Goal: Task Accomplishment & Management: Complete application form

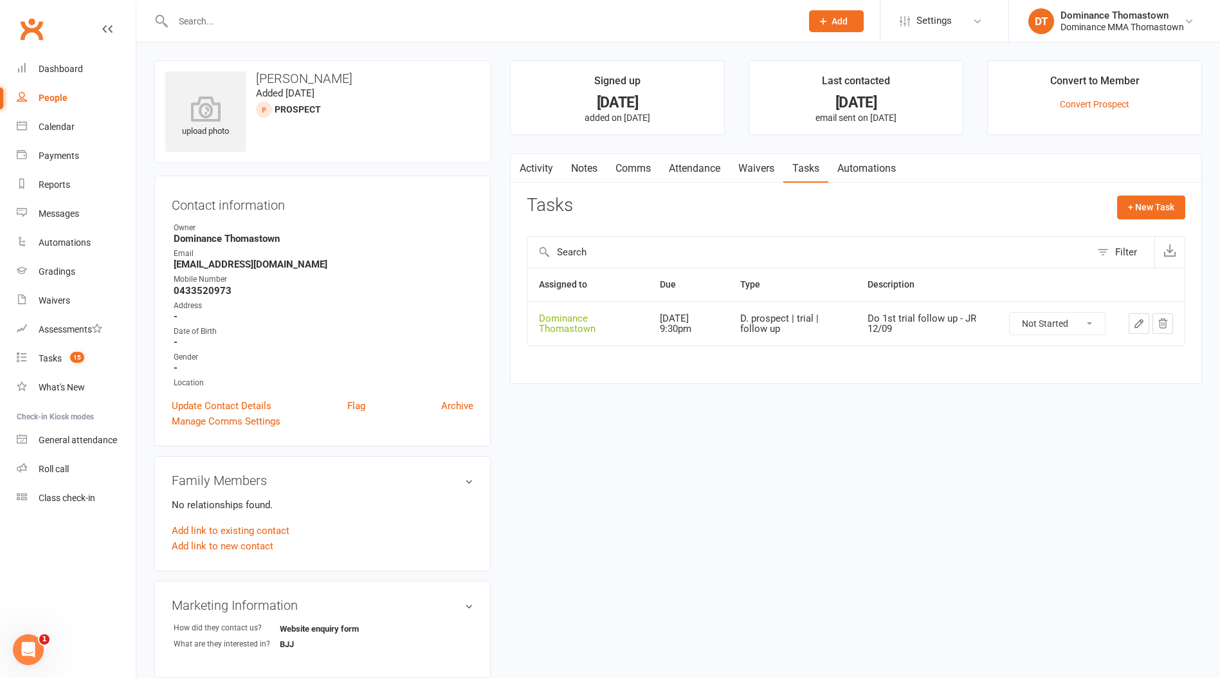
click at [235, 21] on input "text" at bounding box center [480, 21] width 623 height 18
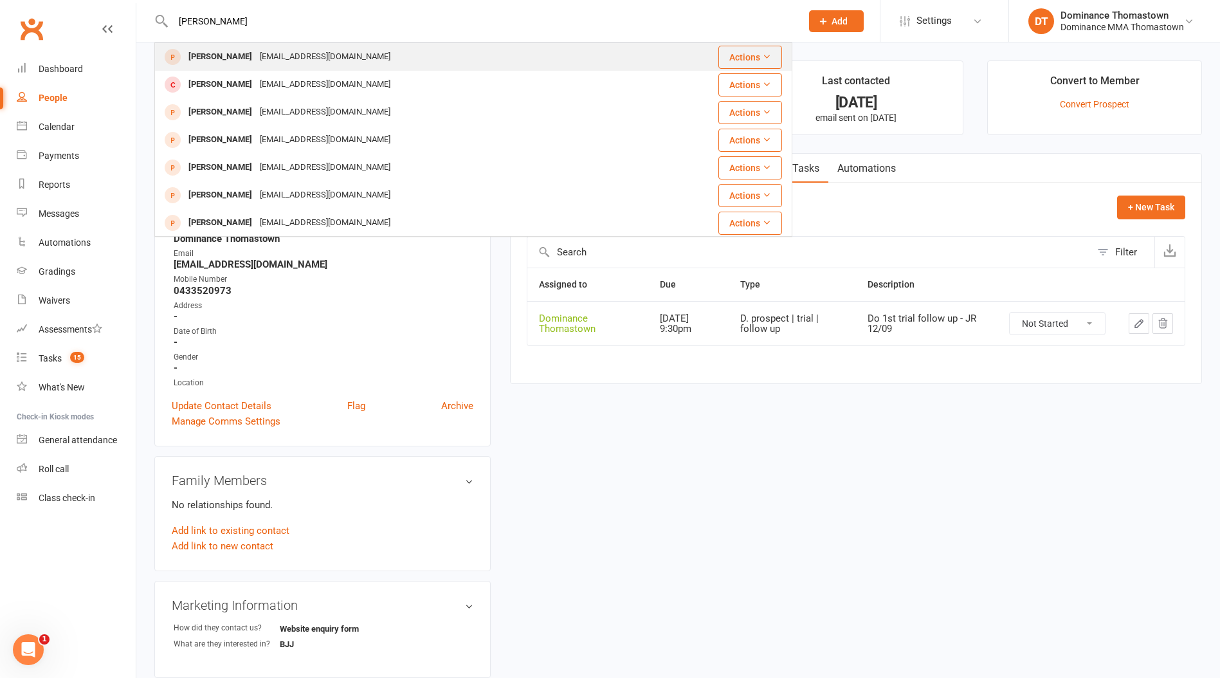
type input "[PERSON_NAME]"
click at [332, 57] on div "[EMAIL_ADDRESS][DOMAIN_NAME]" at bounding box center [325, 57] width 138 height 19
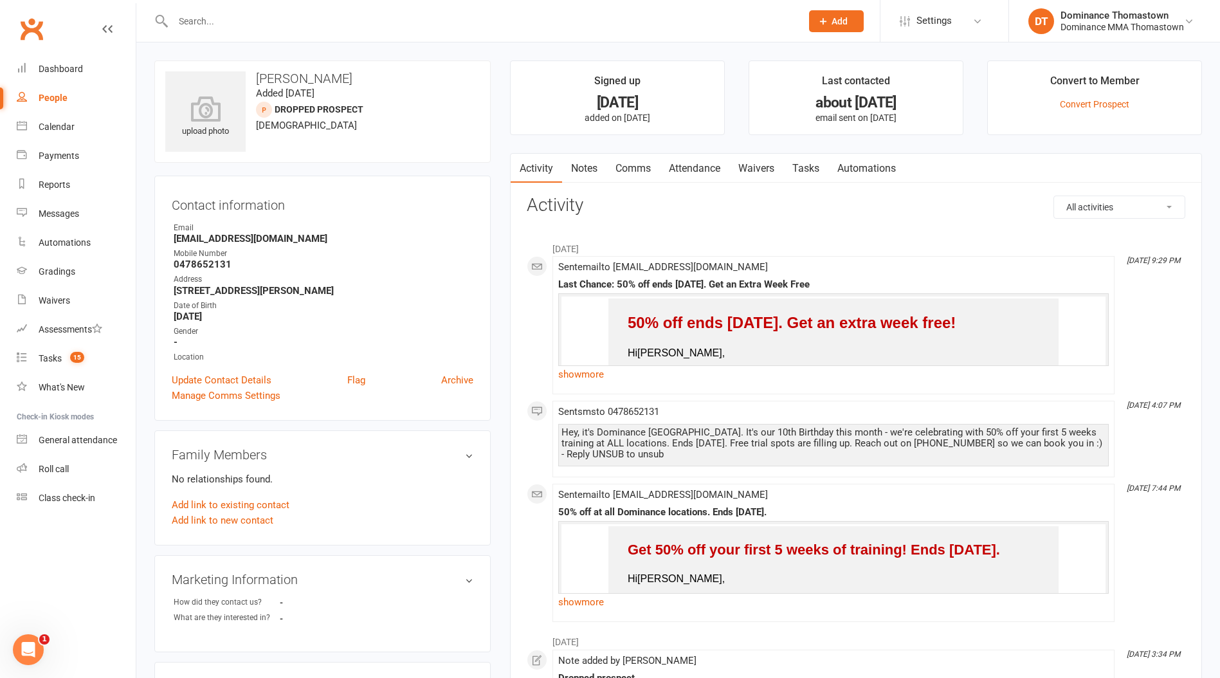
click at [281, 27] on input "text" at bounding box center [480, 21] width 623 height 18
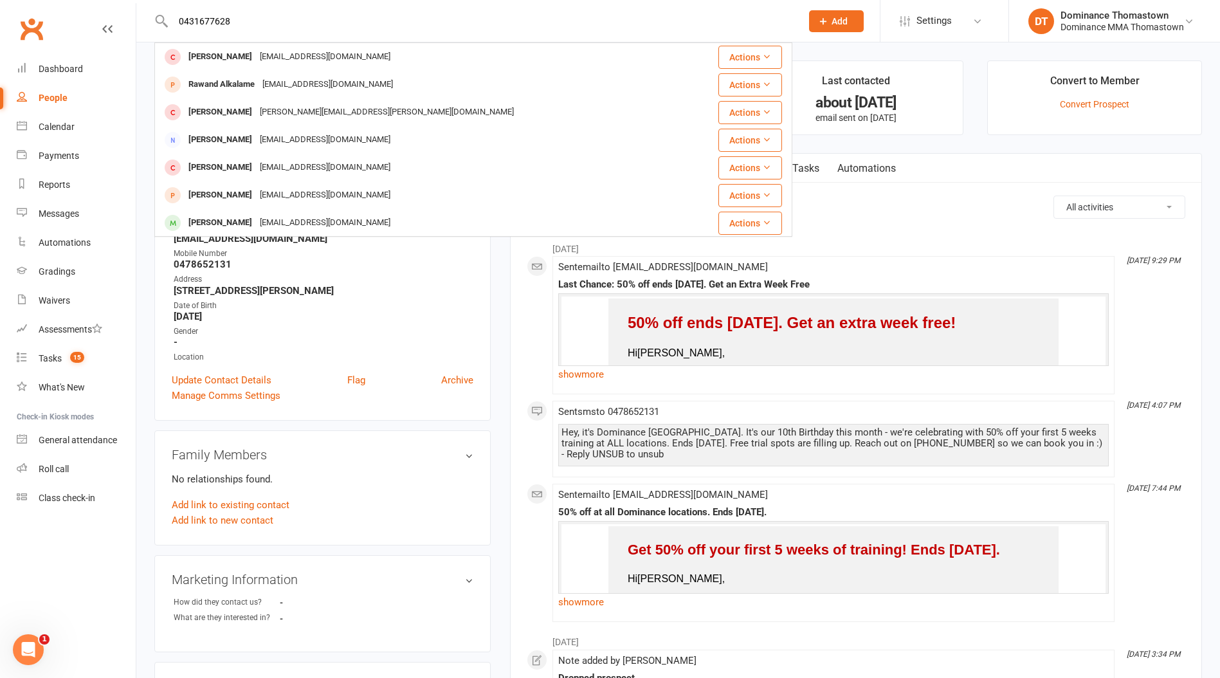
type input "0431677628"
click at [846, 14] on button "Add" at bounding box center [836, 21] width 55 height 22
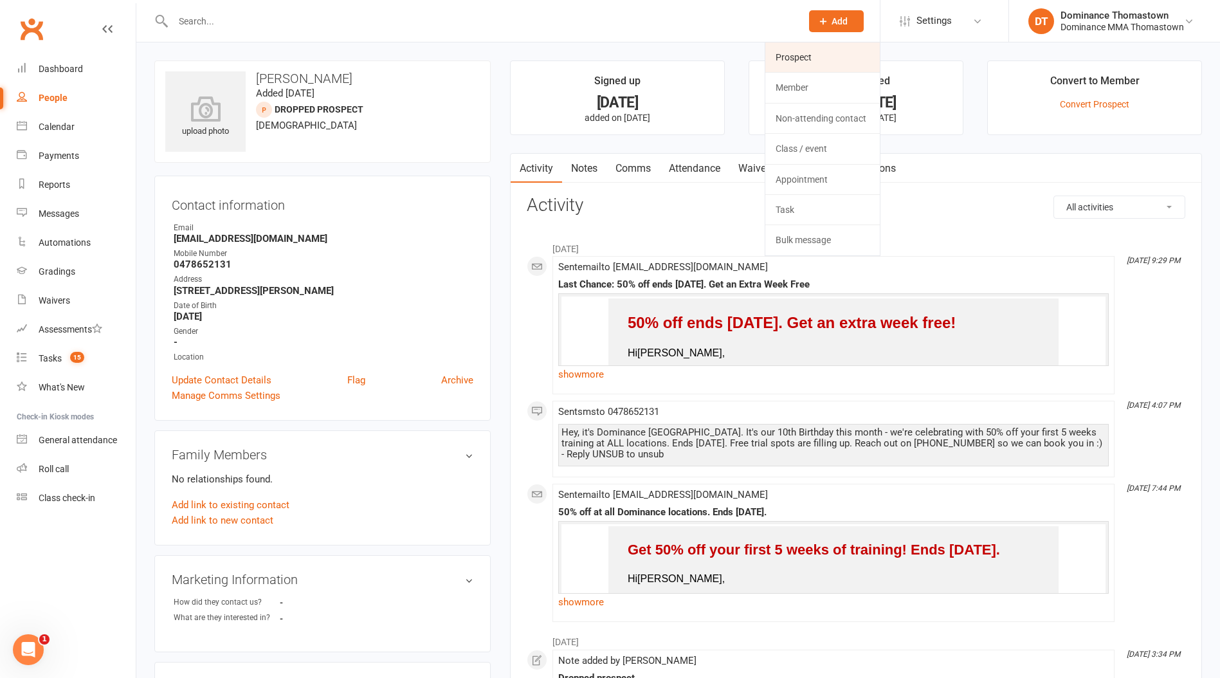
click at [830, 53] on link "Prospect" at bounding box center [822, 57] width 114 height 30
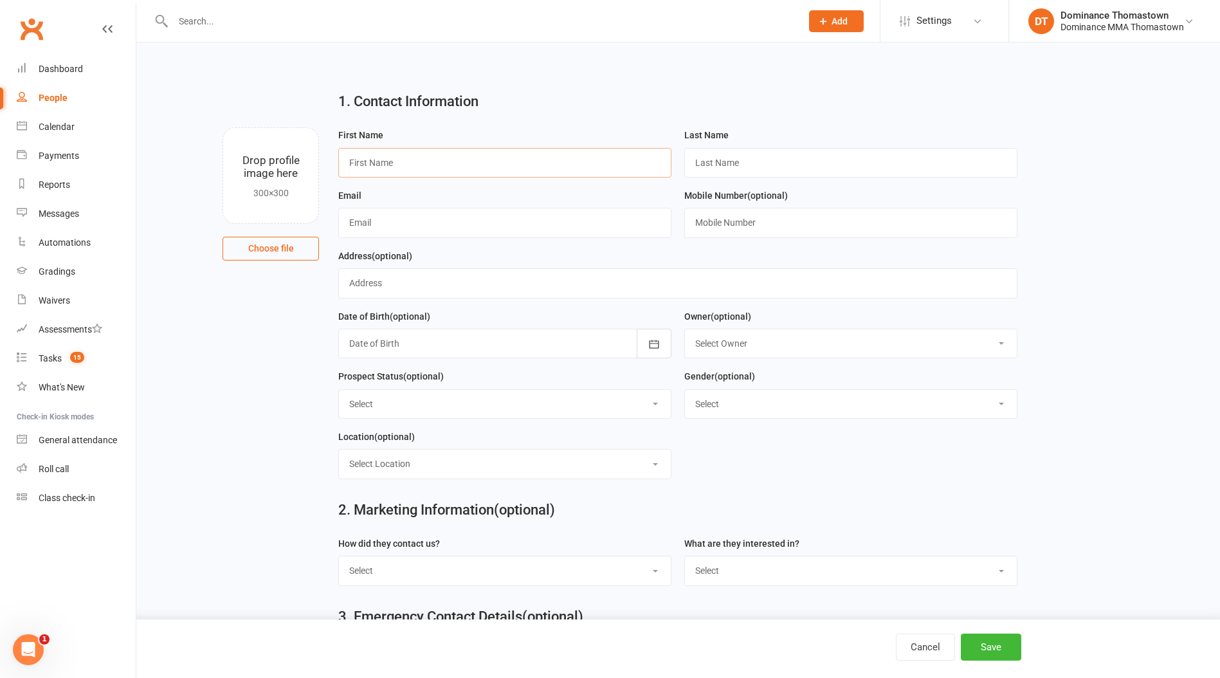
click at [376, 153] on input "text" at bounding box center [504, 163] width 333 height 30
paste input "[PERSON_NAME]"
type input "[PERSON_NAME]"
click at [724, 169] on input "text" at bounding box center [850, 163] width 333 height 30
paste input "[PERSON_NAME]"
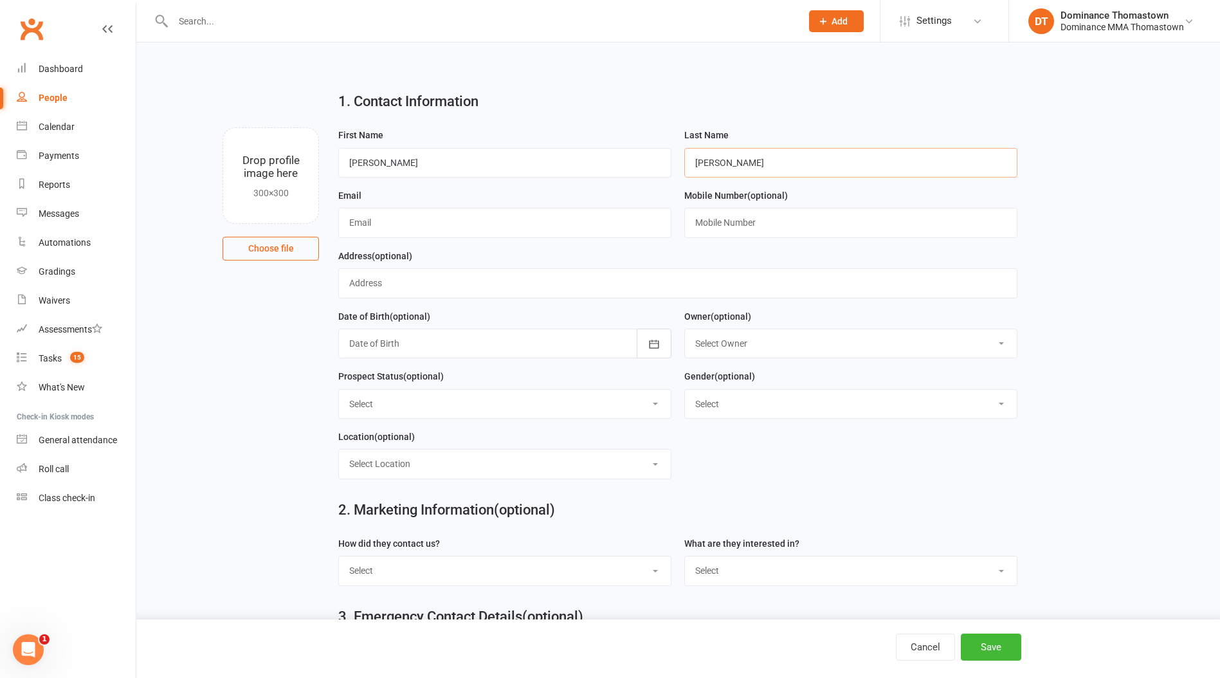
type input "[PERSON_NAME]"
drag, startPoint x: 370, startPoint y: 225, endPoint x: 395, endPoint y: 224, distance: 25.1
click at [376, 225] on input "text" at bounding box center [504, 223] width 333 height 30
paste input "[EMAIL_ADDRESS]"
type input "[EMAIL_ADDRESS]"
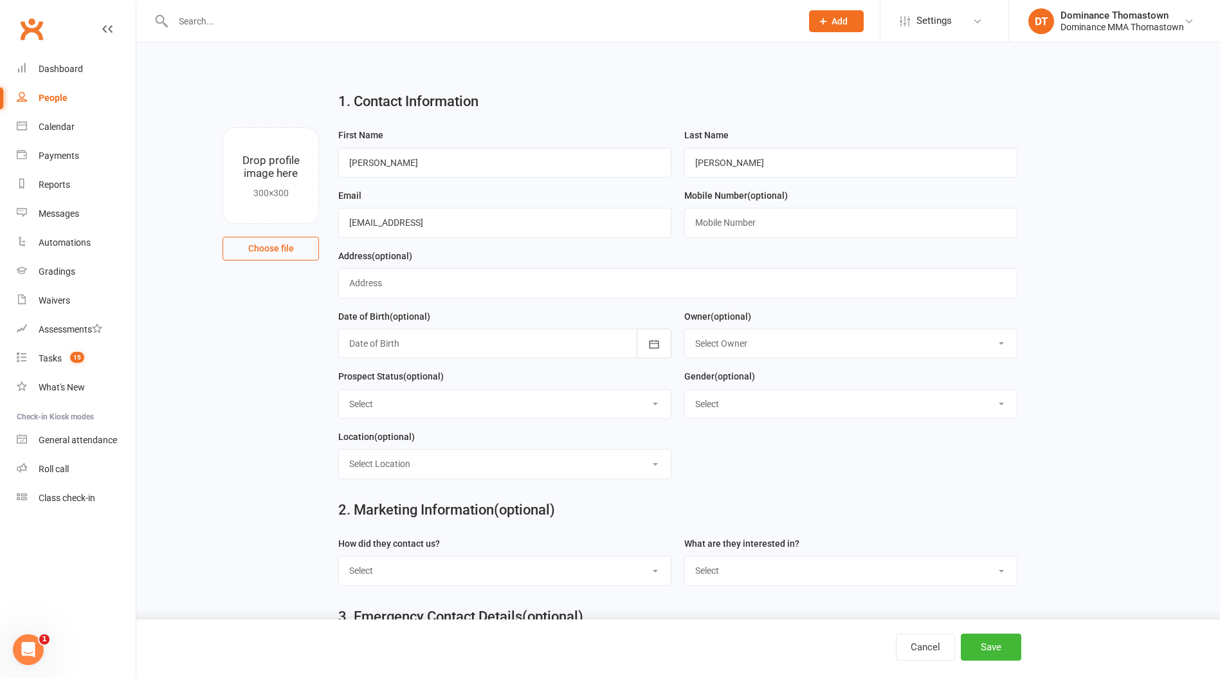
click at [684, 228] on div "Mobile Number (optional)" at bounding box center [851, 218] width 346 height 60
click at [694, 228] on input "text" at bounding box center [850, 223] width 333 height 30
paste input "0431677628"
type input "0431677628"
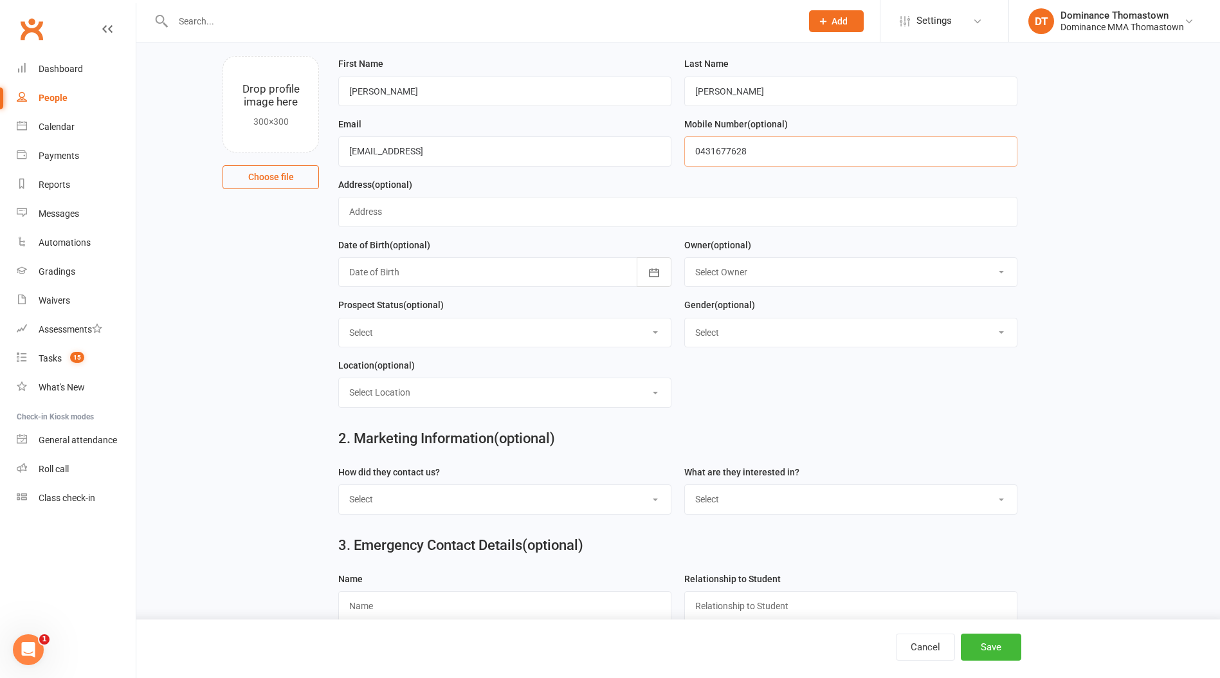
scroll to position [73, 0]
click at [497, 340] on select "Select ENQUIRY WEBSITE ENQUIRY META ADS ENQUIRY DROPPED PROSPECT DROP-IN VISITO…" at bounding box center [505, 330] width 332 height 28
select select "WEBSITE ENQUIRY"
click at [339, 318] on select "Select ENQUIRY WEBSITE ENQUIRY META ADS ENQUIRY DROPPED PROSPECT DROP-IN VISITO…" at bounding box center [505, 330] width 332 height 28
click at [515, 384] on select "Select Location BJJ KIDS BJJ KIDS MUAY THAI MUAY THAI" at bounding box center [505, 390] width 332 height 28
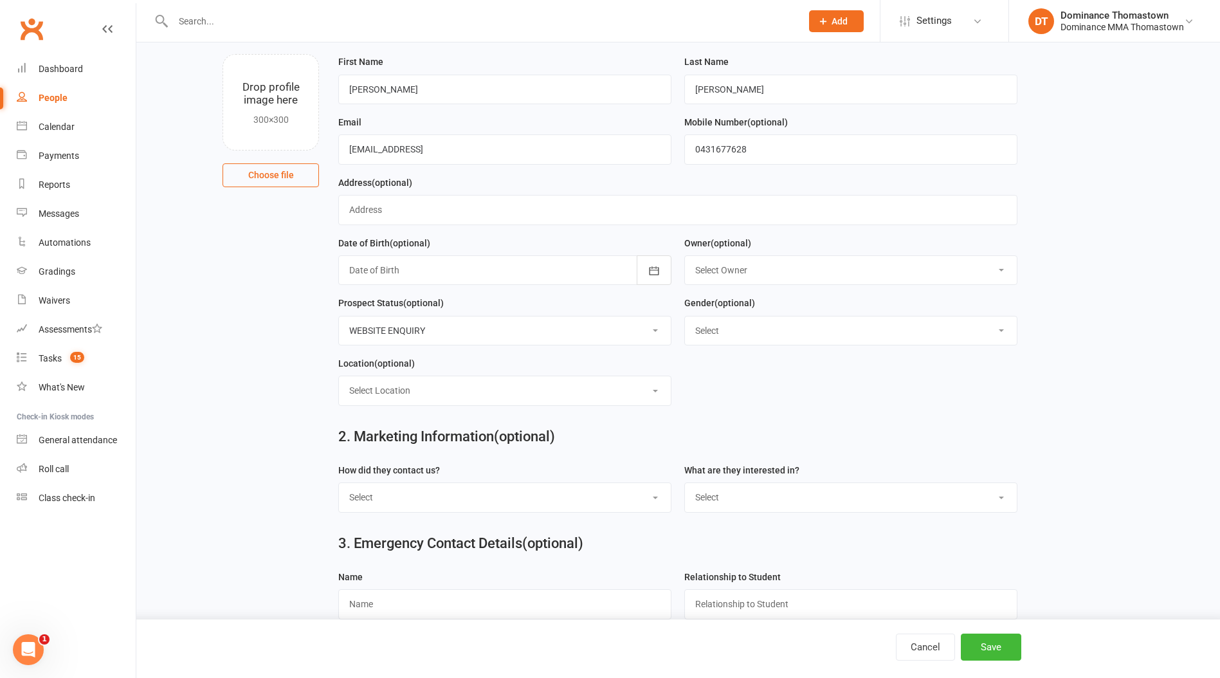
click at [580, 507] on select "Select Phone Email In-Facility Website enquiry form Marketing Lead" at bounding box center [505, 497] width 332 height 28
select select "Website enquiry form"
click at [339, 485] on select "Select Phone Email In-Facility Website enquiry form Marketing Lead" at bounding box center [505, 497] width 332 height 28
click at [732, 503] on select "Select BJJ Muay Thai Kids BJJ Kids Muay [DEMOGRAPHIC_DATA] Teens BJJ Teens Muay…" at bounding box center [851, 497] width 332 height 28
click at [754, 507] on select "Select BJJ Muay Thai Kids BJJ Kids Muay [DEMOGRAPHIC_DATA] Teens BJJ Teens Muay…" at bounding box center [851, 497] width 332 height 28
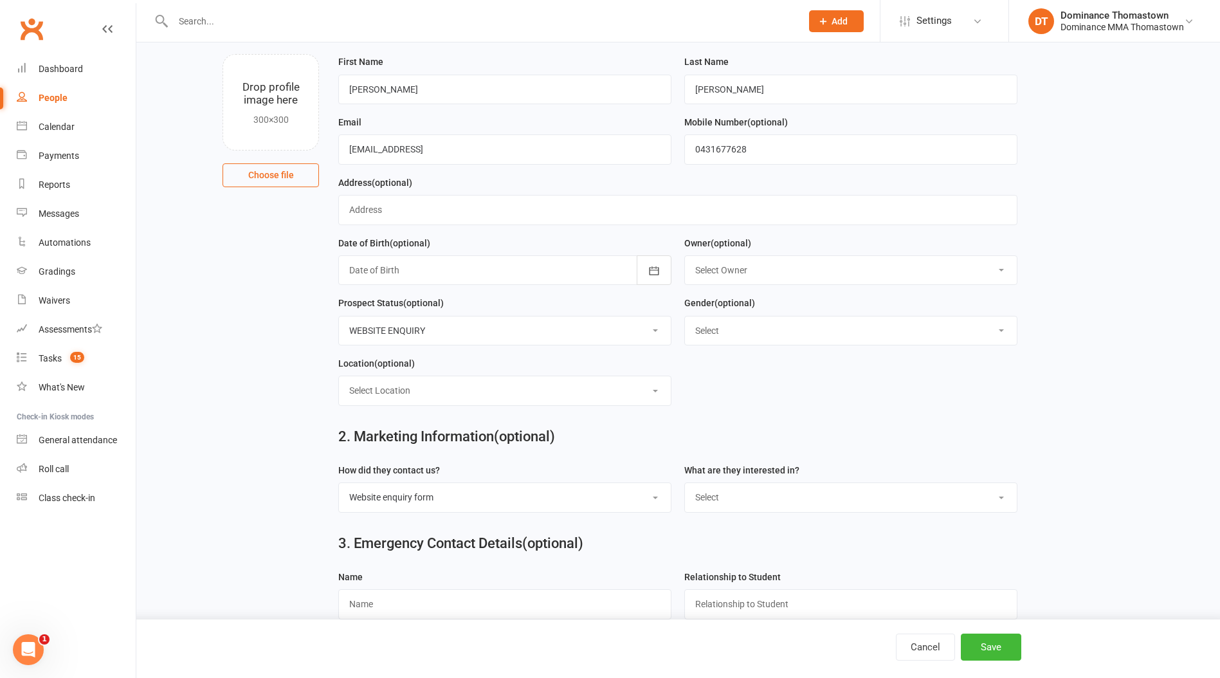
select select "Teens BJJ"
click at [685, 485] on select "Select BJJ Muay Thai Kids BJJ Kids Muay [DEMOGRAPHIC_DATA] Teens BJJ Teens Muay…" at bounding box center [851, 497] width 332 height 28
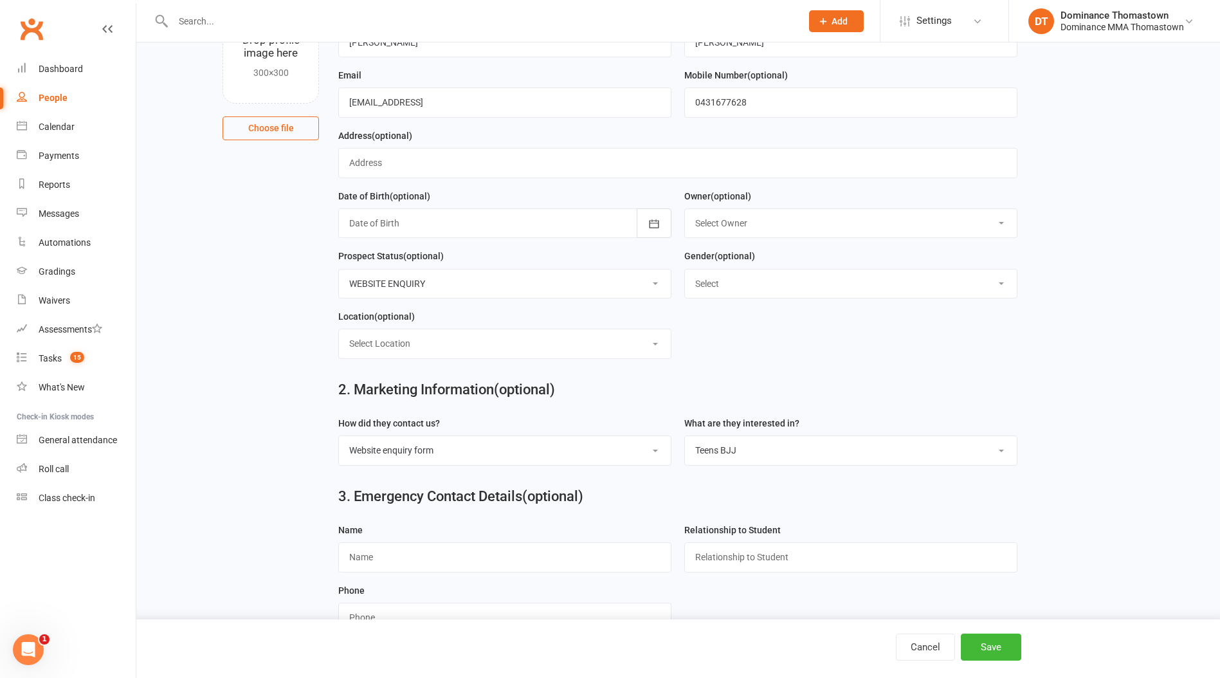
scroll to position [159, 0]
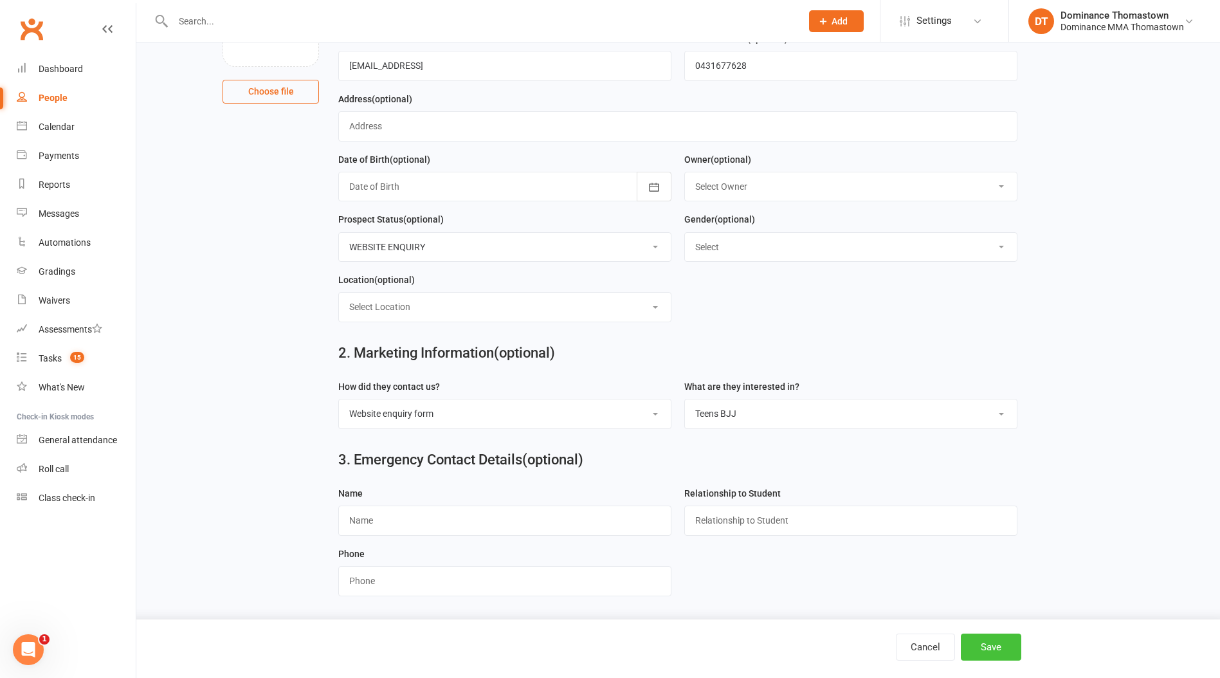
click at [992, 646] on button "Save" at bounding box center [991, 646] width 60 height 27
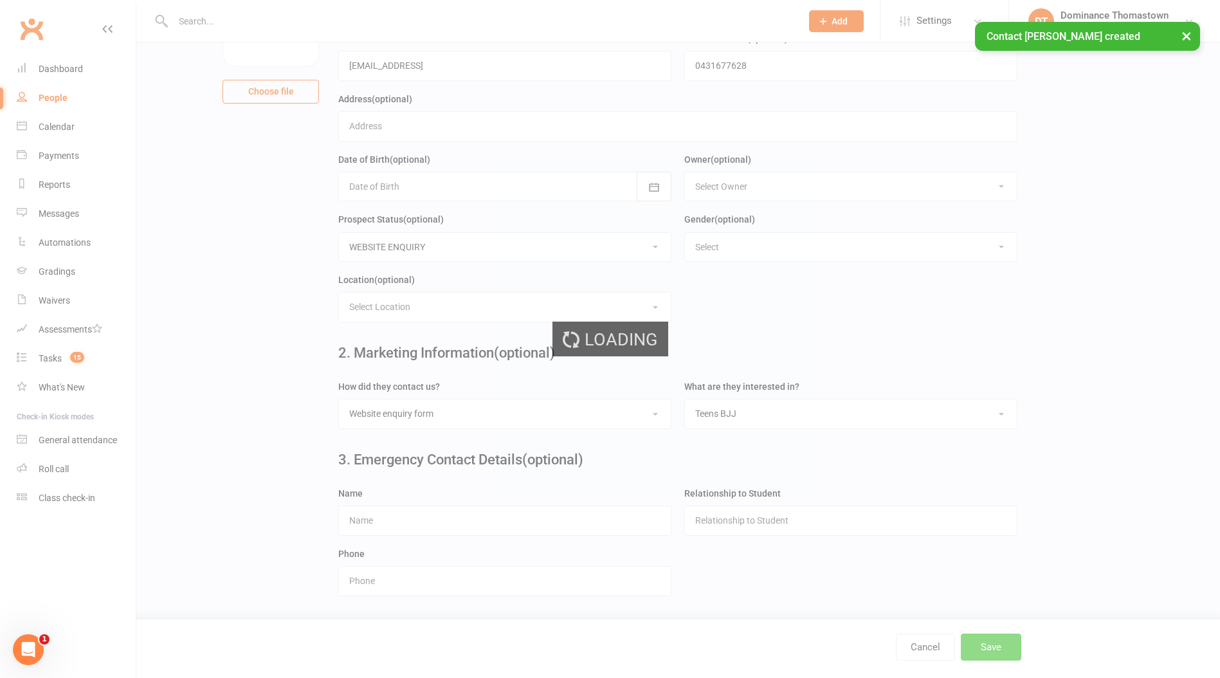
scroll to position [0, 0]
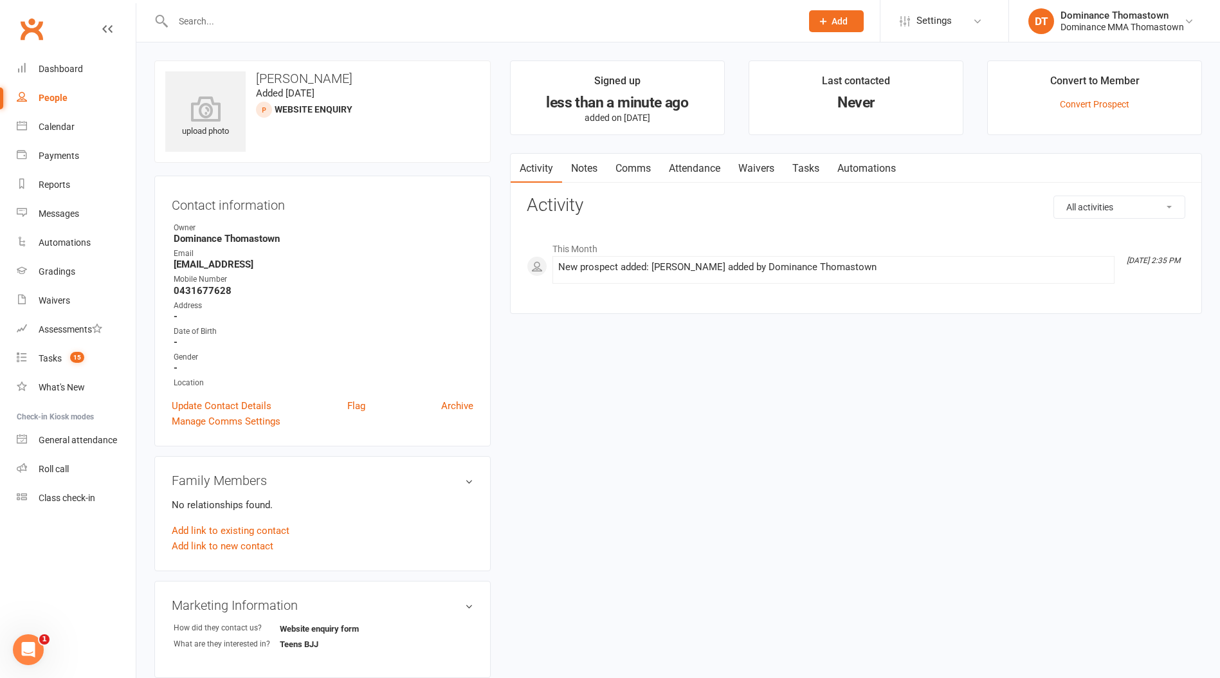
click at [815, 163] on link "Tasks" at bounding box center [805, 169] width 45 height 30
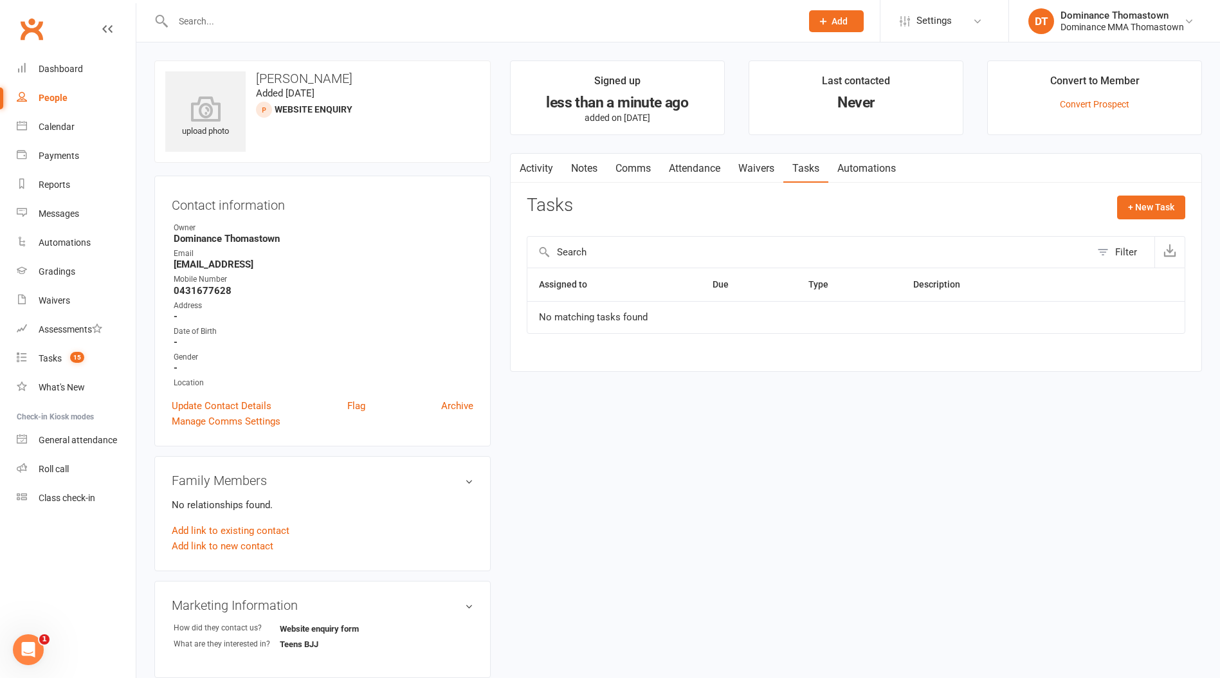
drag, startPoint x: 558, startPoint y: 160, endPoint x: 573, endPoint y: 164, distance: 15.9
click at [562, 159] on div "Activity Notes Comms Attendance Waivers Tasks Automations" at bounding box center [708, 169] width 394 height 30
click at [577, 163] on link "Notes" at bounding box center [584, 169] width 44 height 30
click at [1165, 205] on button "+ New Note" at bounding box center [1150, 206] width 69 height 23
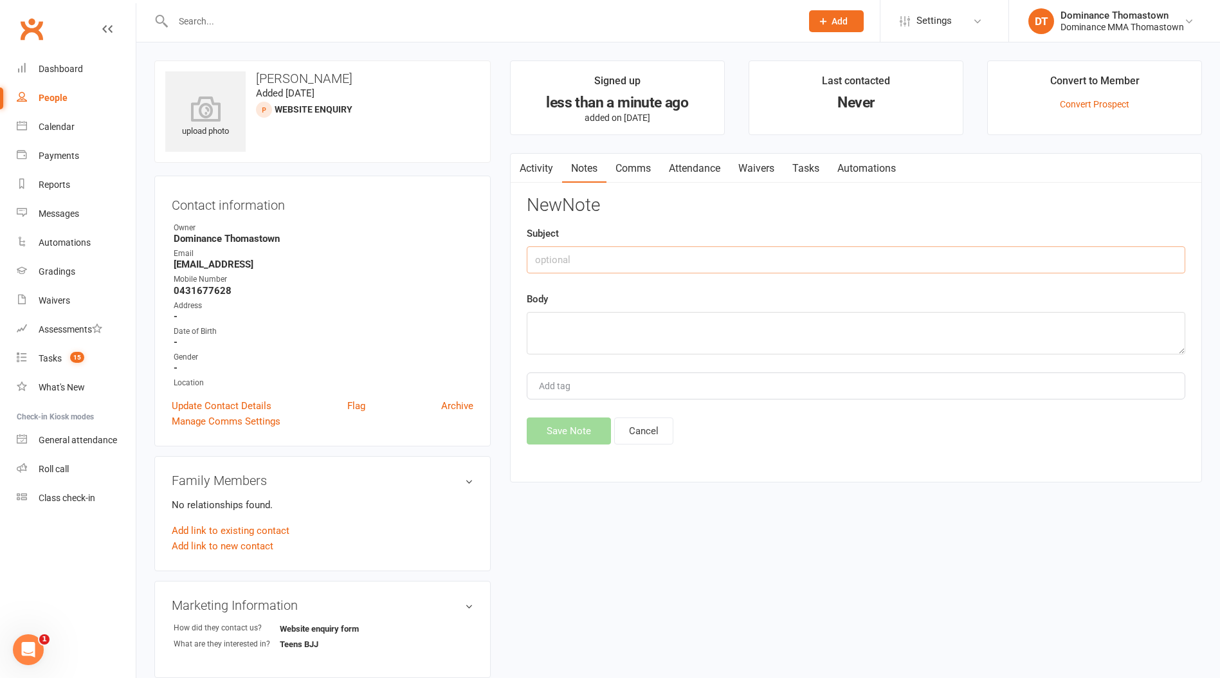
click at [741, 257] on input "text" at bounding box center [856, 259] width 658 height 27
type input "Online Enquiry"
click at [622, 356] on div "New Note Subject Online Enquiry Body Add tag Save Note Cancel" at bounding box center [856, 319] width 658 height 249
click at [610, 347] on textarea at bounding box center [856, 333] width 658 height 42
paste textarea "First Name: [PERSON_NAME] Last Name: [PERSON_NAME] Email Address: [EMAIL_ADDRES…"
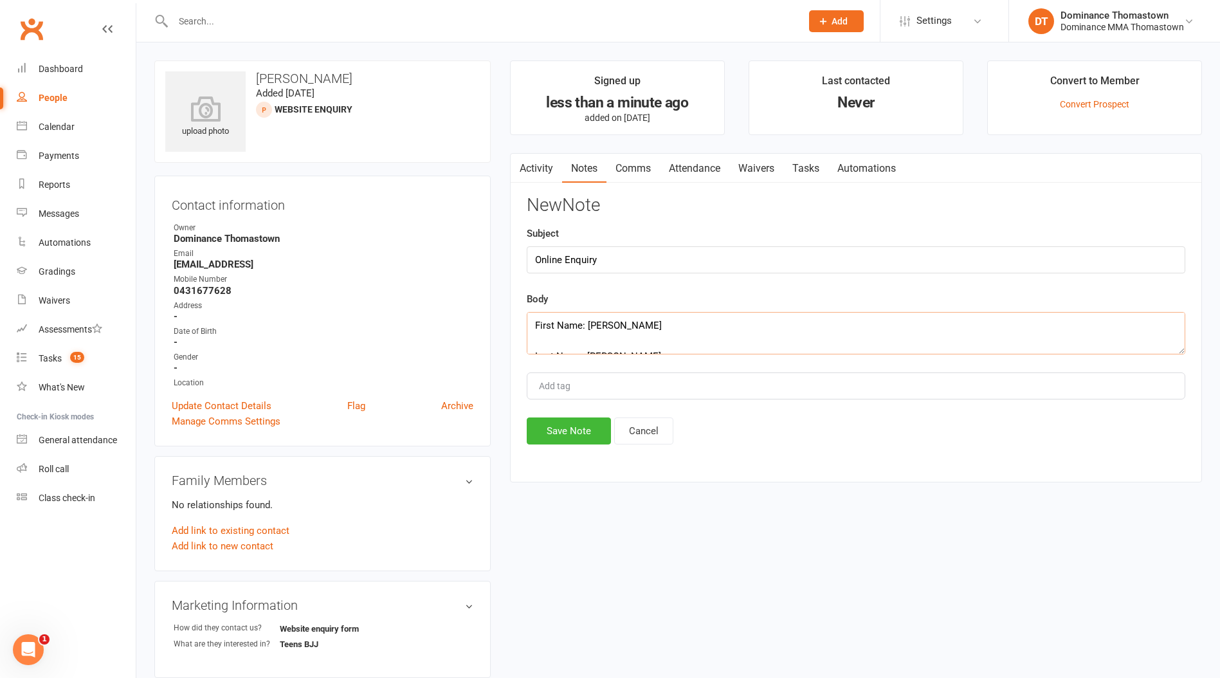
scroll to position [224, 0]
type textarea "First Name: [PERSON_NAME] Last Name: [PERSON_NAME] Email Address: [EMAIL_ADDRES…"
click at [567, 433] on button "Save Note" at bounding box center [569, 430] width 84 height 27
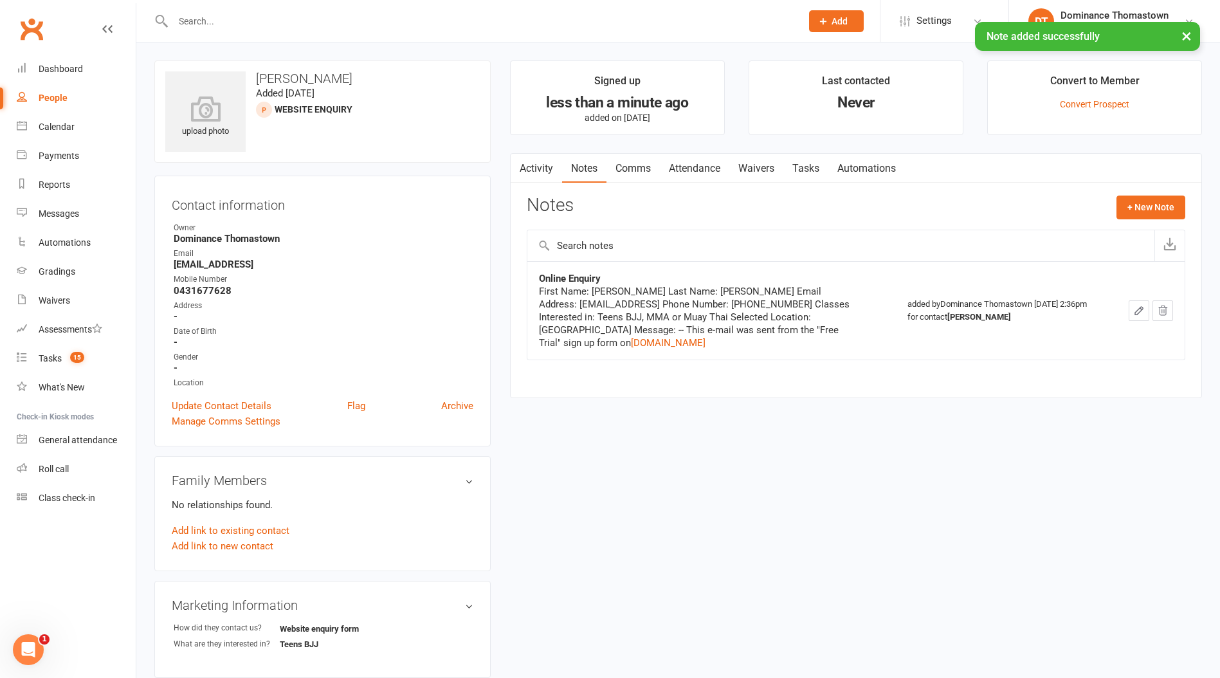
drag, startPoint x: 812, startPoint y: 165, endPoint x: 841, endPoint y: 169, distance: 29.8
click at [816, 168] on link "Tasks" at bounding box center [805, 169] width 45 height 30
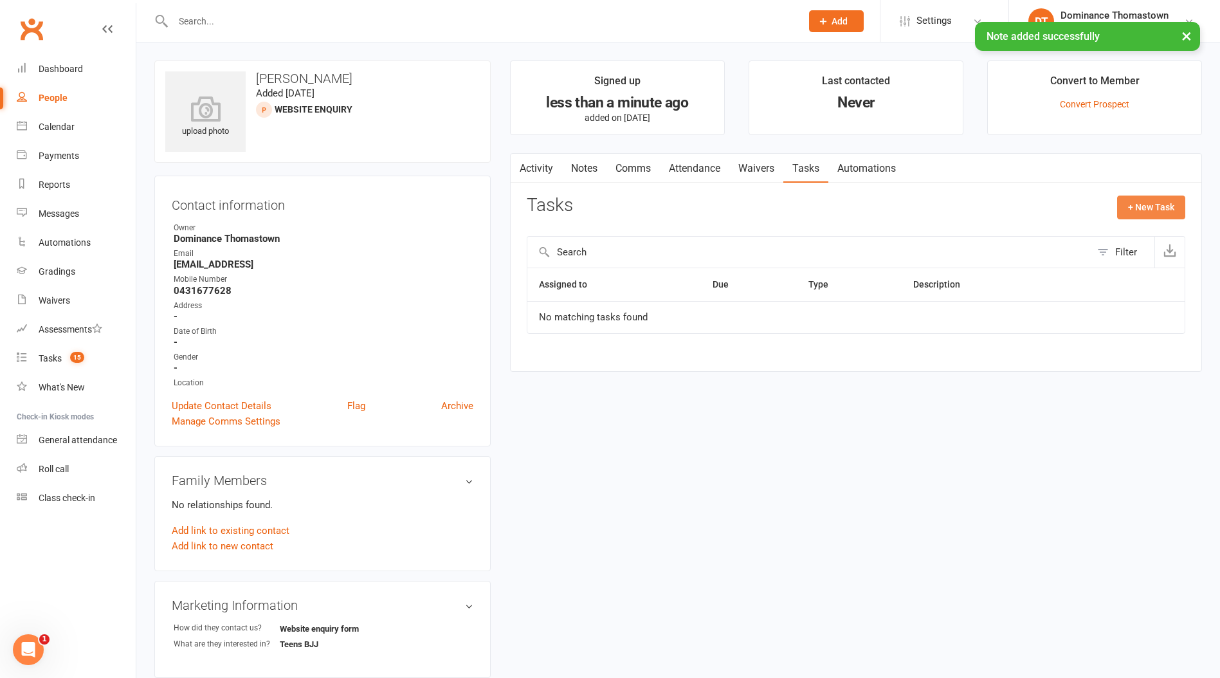
click at [1145, 206] on button "+ New Task" at bounding box center [1151, 206] width 68 height 23
select select "12547"
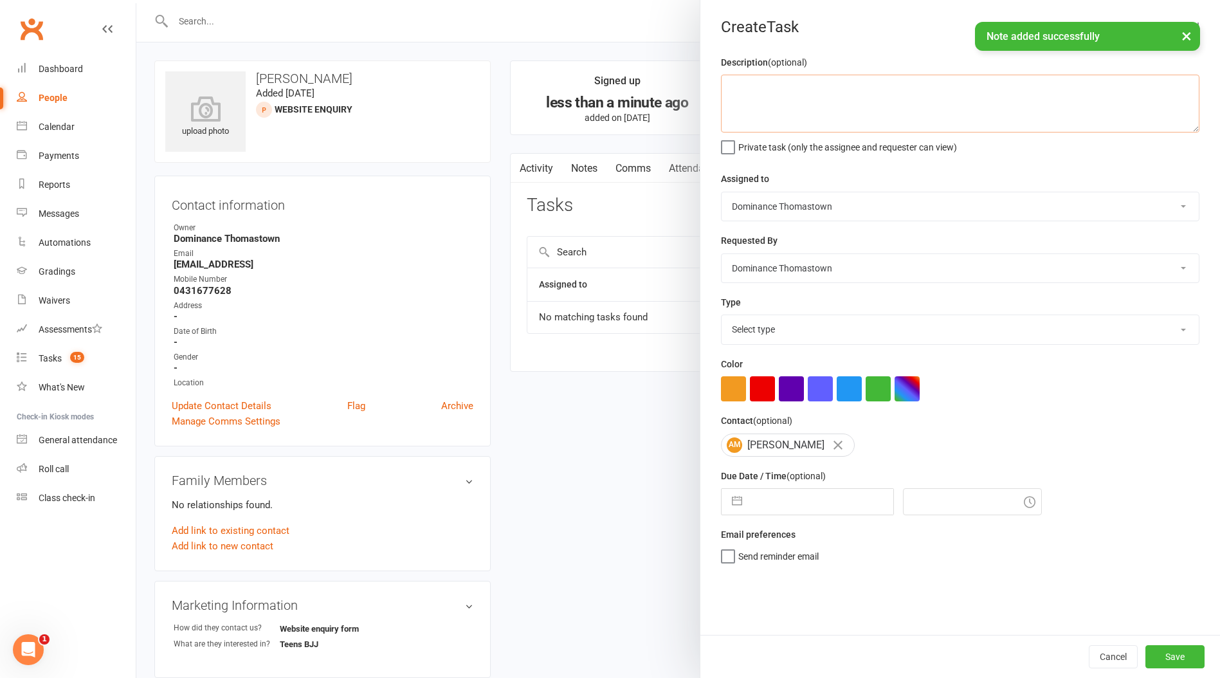
click at [848, 117] on textarea at bounding box center [960, 104] width 478 height 58
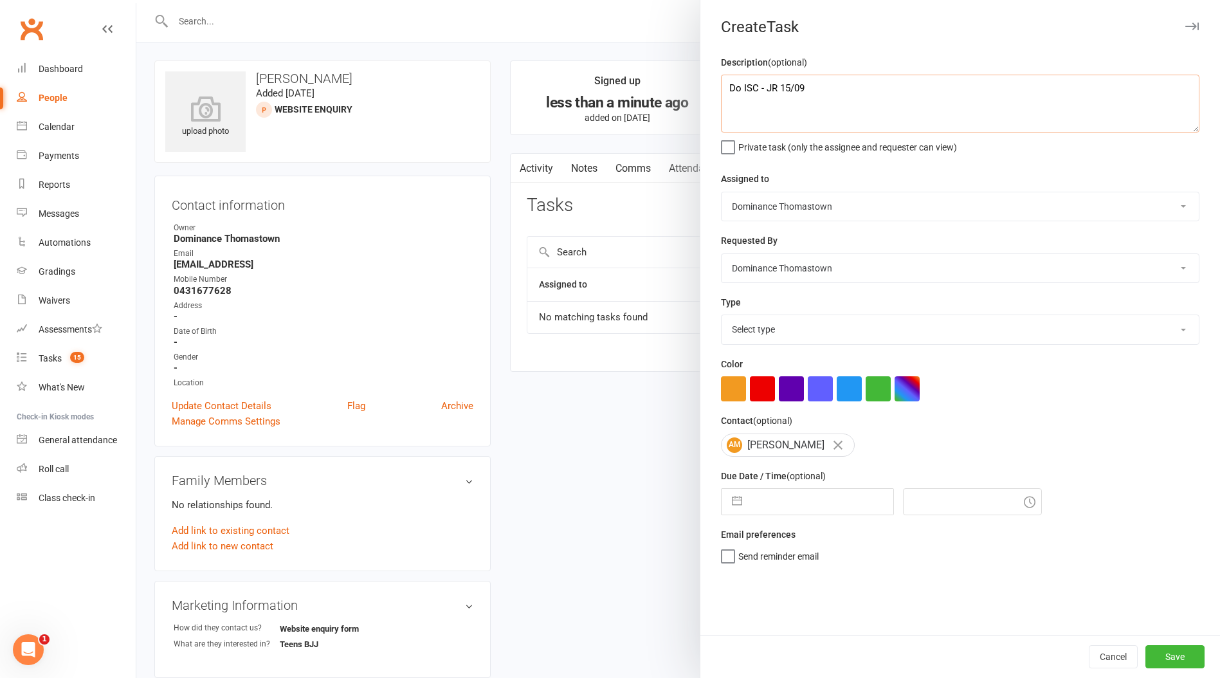
type textarea "Do ISC - JR 15/09"
click at [809, 507] on input "text" at bounding box center [820, 502] width 145 height 26
select select "7"
select select "2025"
select select "8"
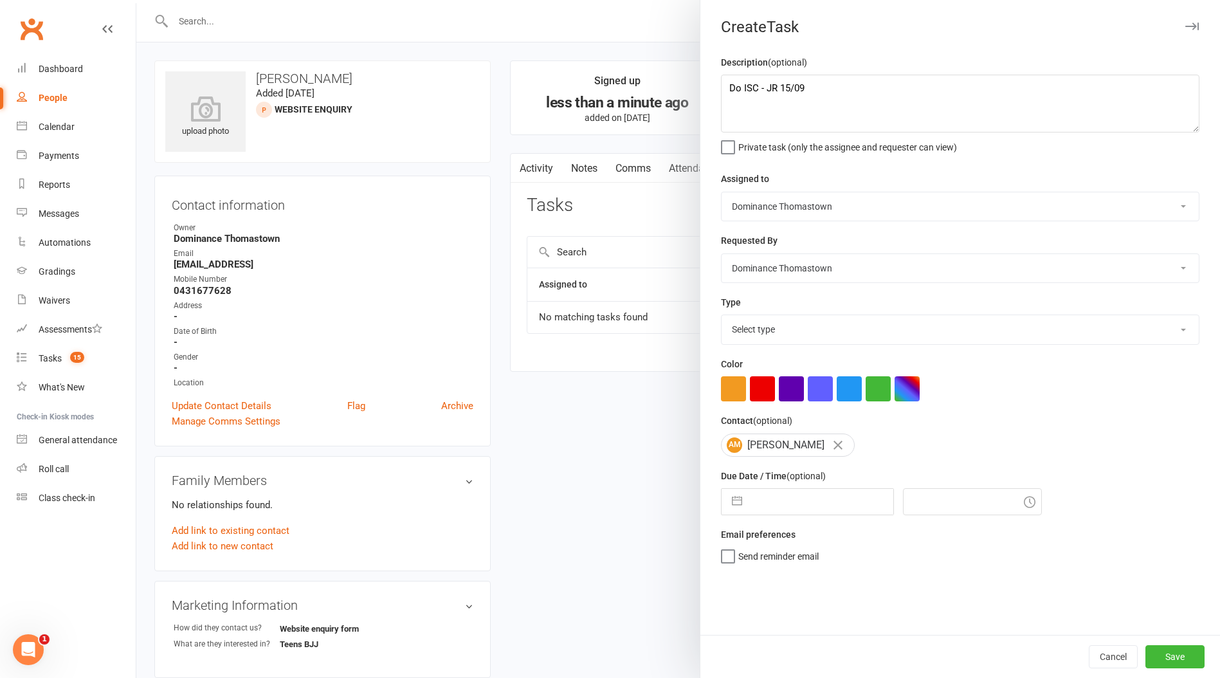
select select "2025"
select select "9"
select select "2025"
click at [777, 650] on td "15" at bounding box center [773, 648] width 25 height 24
type input "[DATE]"
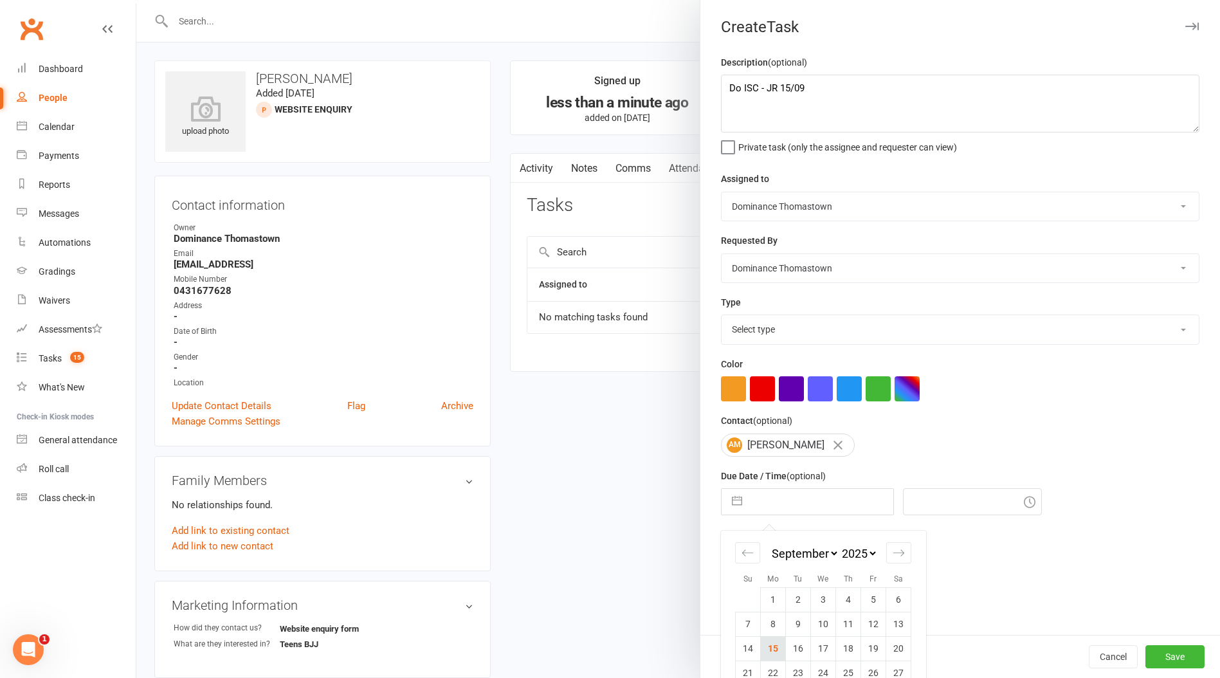
type input "2:45pm"
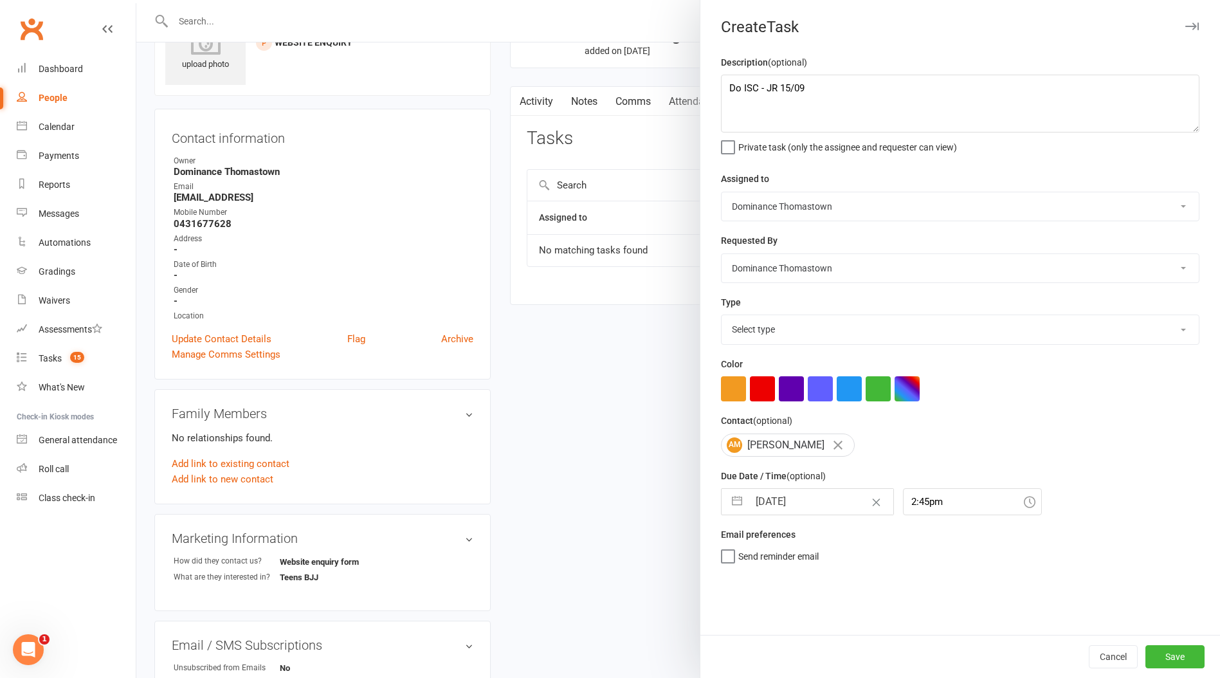
scroll to position [80, 0]
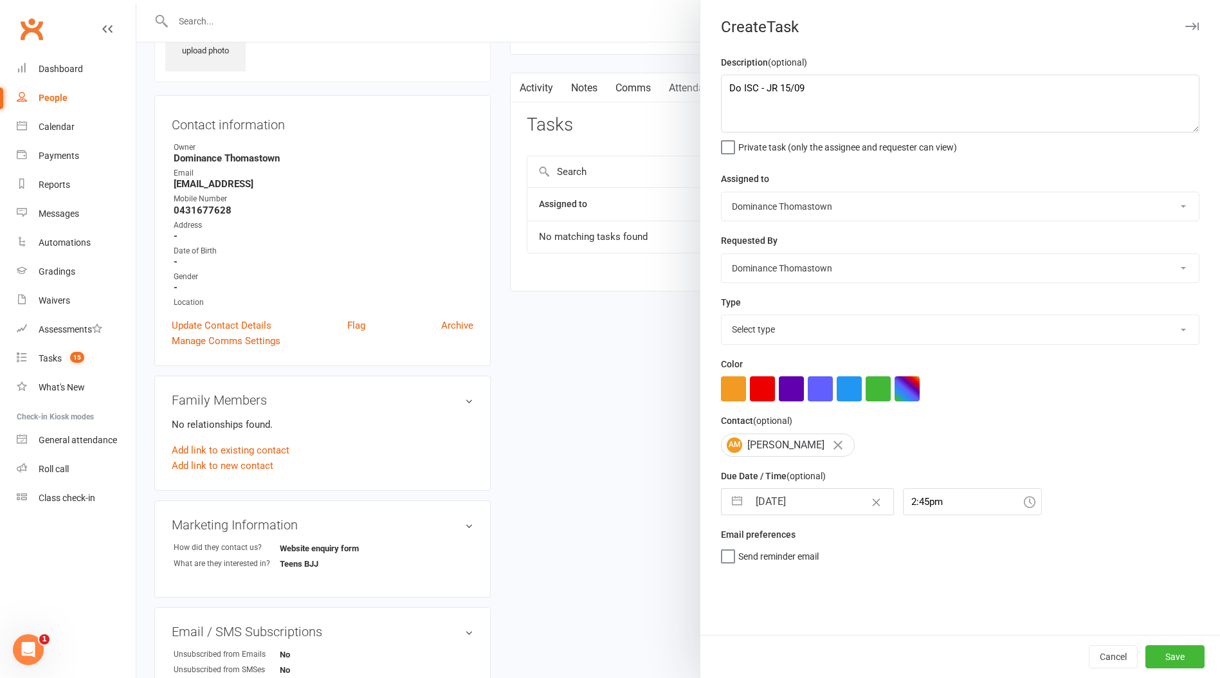
click at [844, 325] on select "Select type A. prospect | enquiry response B. prospect | trial | booking [PERSO…" at bounding box center [959, 329] width 477 height 28
select select "3809"
click at [721, 316] on select "Select type A. prospect | enquiry response B. prospect | trial | booking [PERSO…" at bounding box center [959, 329] width 477 height 28
click at [1185, 661] on button "Save" at bounding box center [1174, 656] width 59 height 23
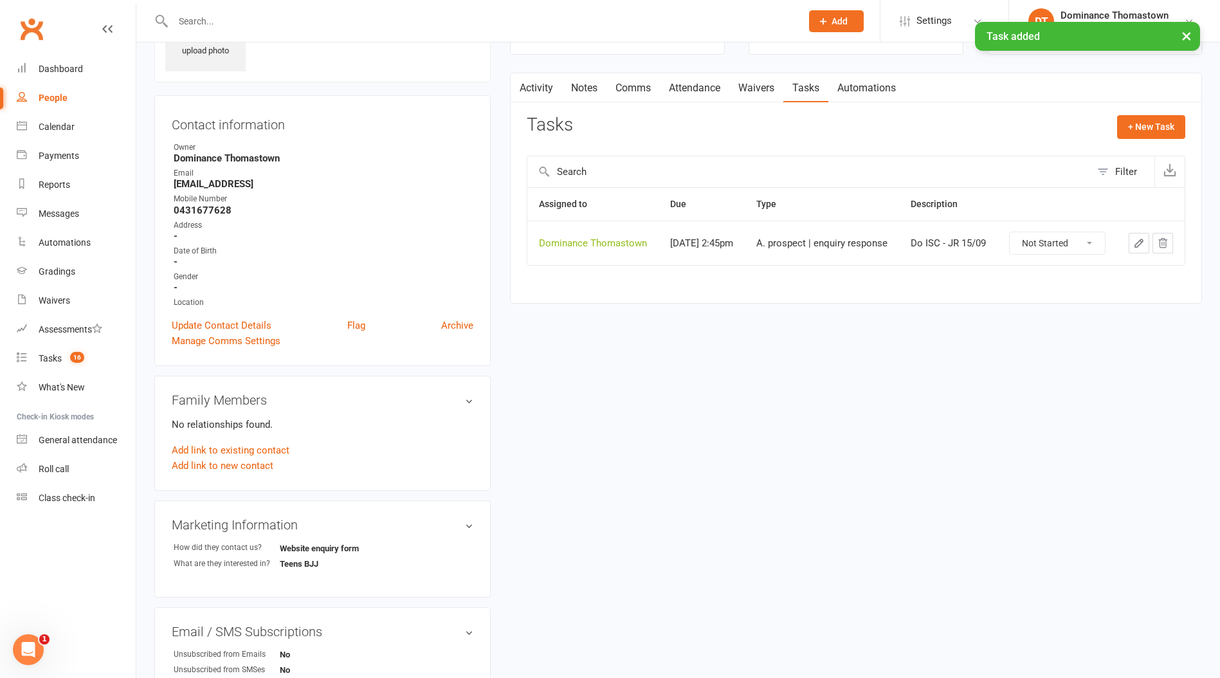
click at [587, 86] on link "Notes" at bounding box center [584, 88] width 44 height 30
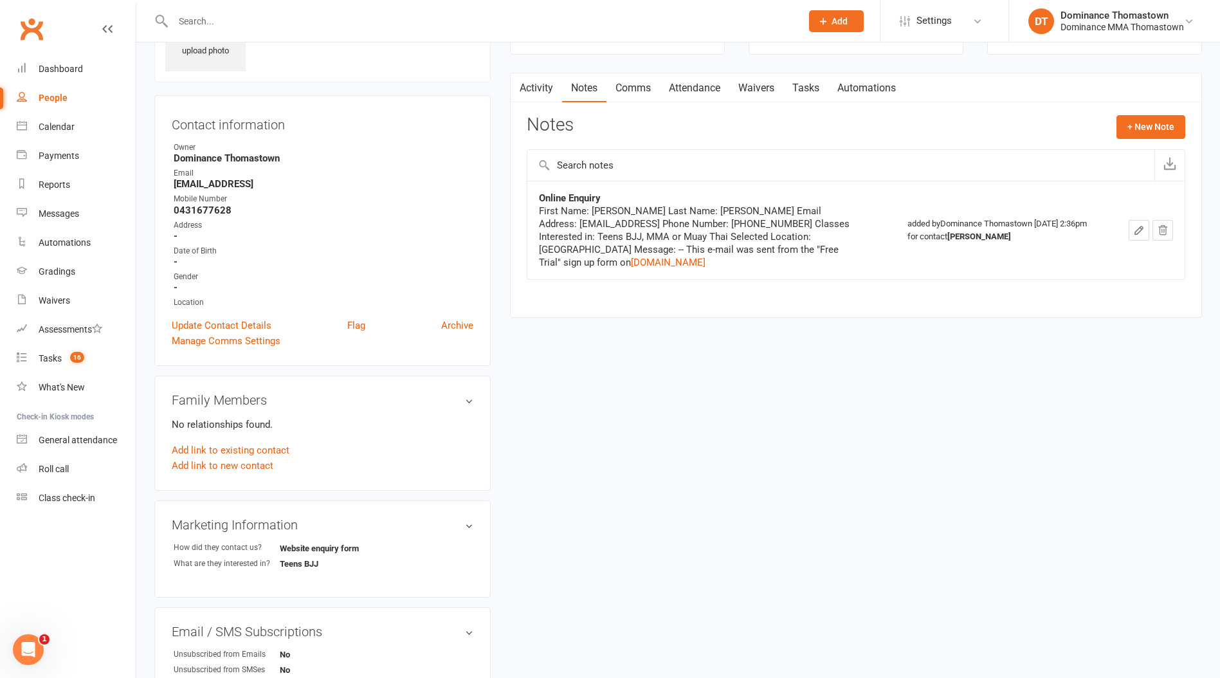
click at [255, 30] on div at bounding box center [473, 21] width 638 height 42
click at [256, 30] on input "text" at bounding box center [480, 21] width 623 height 18
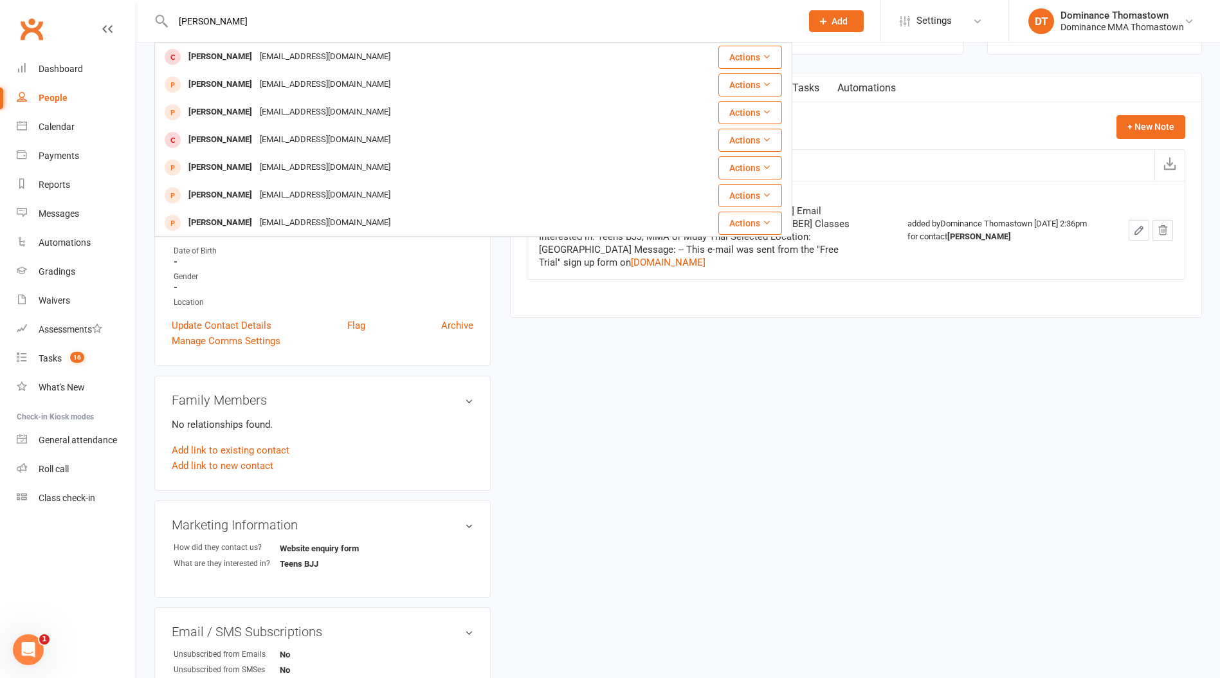
drag, startPoint x: 295, startPoint y: 21, endPoint x: 98, endPoint y: 21, distance: 196.1
paste input "0420568784"
type input "0420568784"
click at [833, 22] on span "Add" at bounding box center [839, 21] width 16 height 10
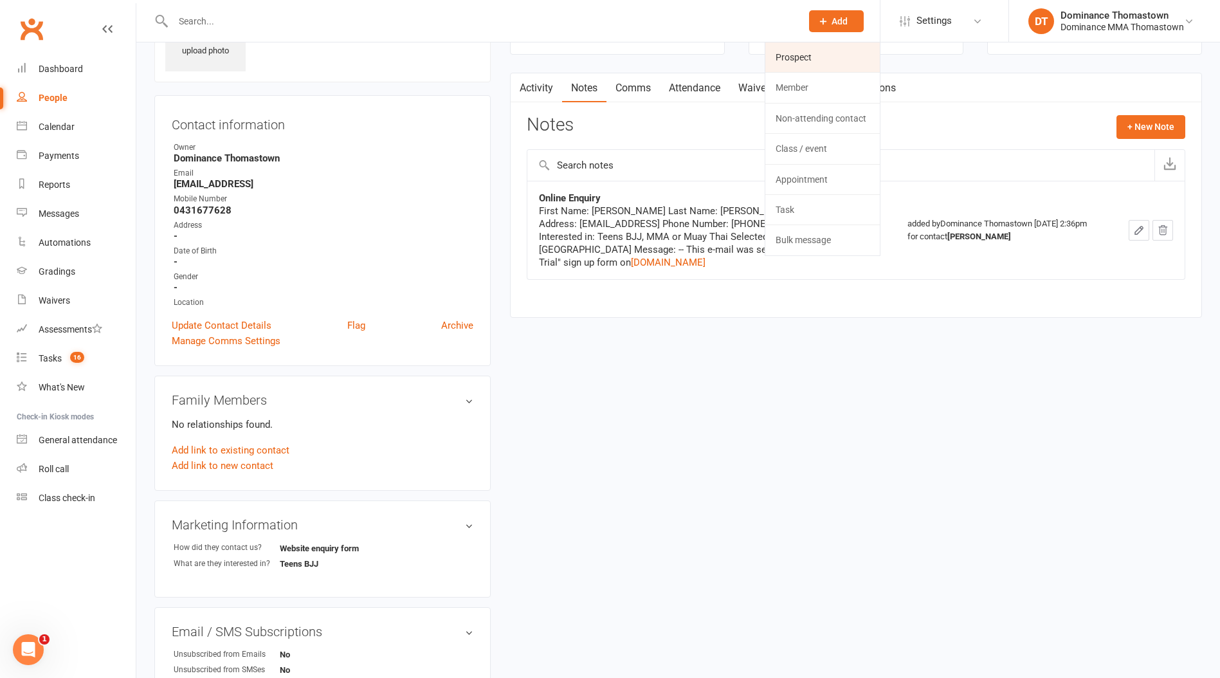
click at [829, 49] on link "Prospect" at bounding box center [822, 57] width 114 height 30
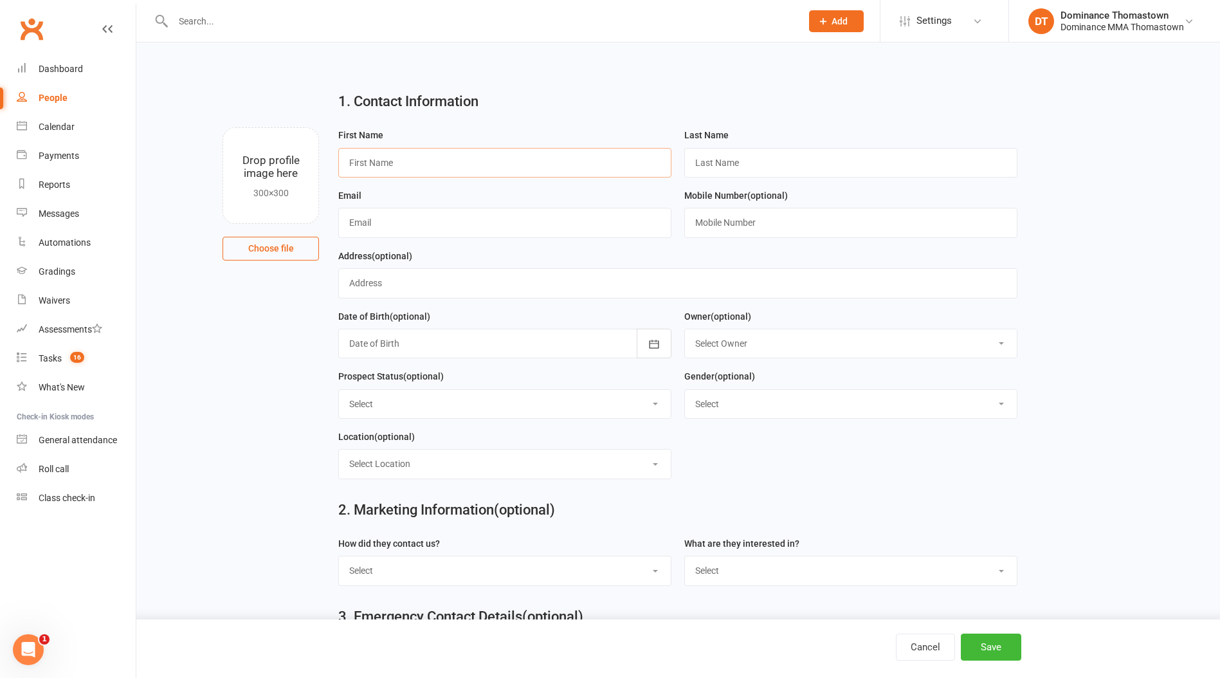
drag, startPoint x: 408, startPoint y: 155, endPoint x: 417, endPoint y: 158, distance: 8.7
click at [412, 156] on input "text" at bounding box center [504, 163] width 333 height 30
paste input "Abdullahi"
type input "Abdullahi"
click at [753, 152] on input "text" at bounding box center [850, 163] width 333 height 30
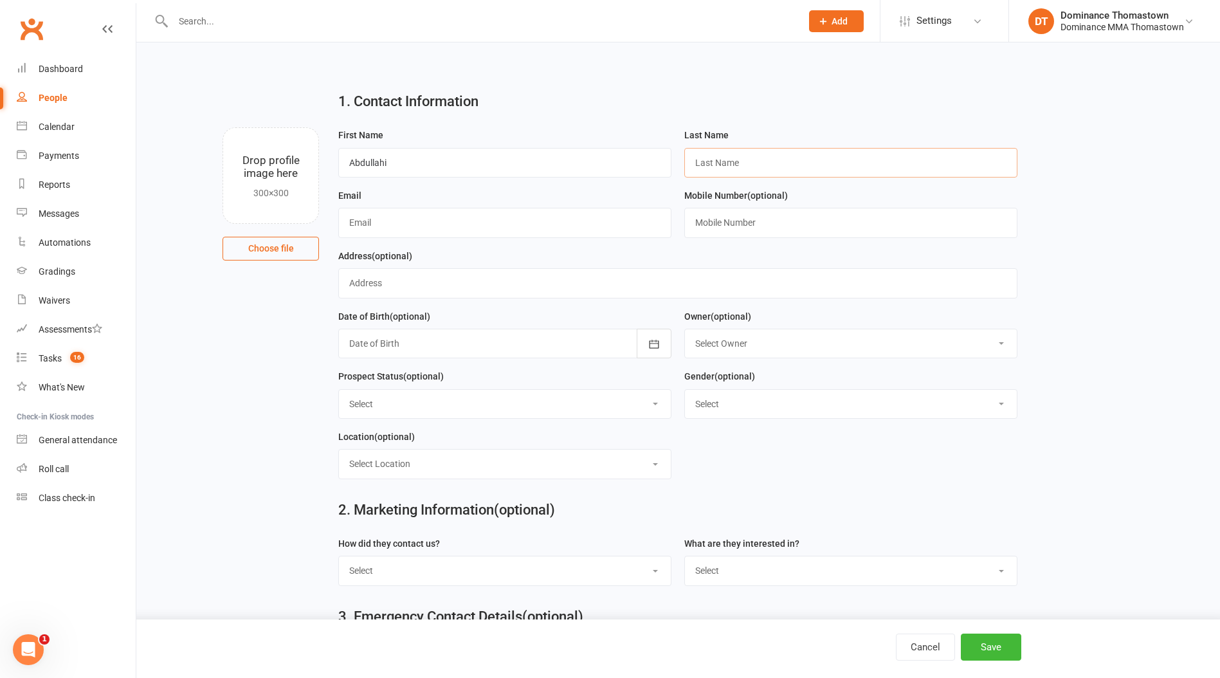
paste input "[PERSON_NAME]"
type input "[PERSON_NAME]"
drag, startPoint x: 370, startPoint y: 206, endPoint x: 408, endPoint y: 216, distance: 38.5
click at [393, 214] on div "Email" at bounding box center [504, 213] width 333 height 50
drag, startPoint x: 408, startPoint y: 216, endPoint x: 414, endPoint y: 215, distance: 6.6
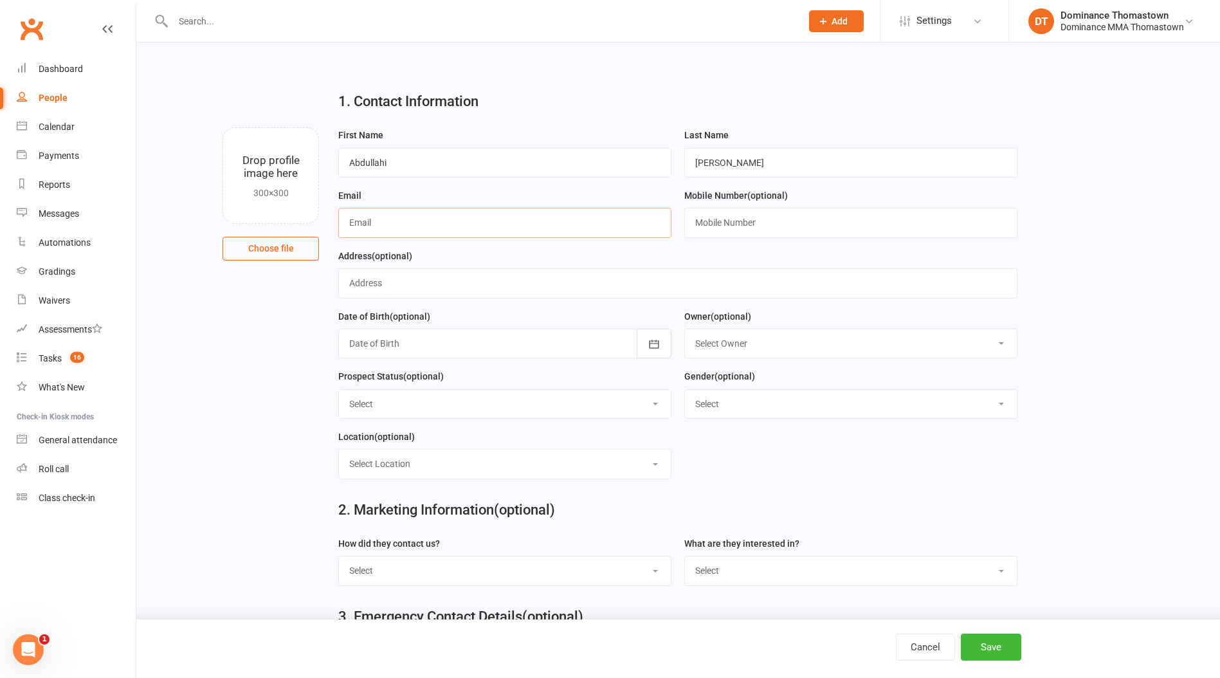
click at [413, 214] on input "text" at bounding box center [504, 223] width 333 height 30
paste input "[EMAIL_ADDRESS][DOMAIN_NAME]"
type input "[EMAIL_ADDRESS][DOMAIN_NAME]"
drag, startPoint x: 764, startPoint y: 217, endPoint x: 771, endPoint y: 221, distance: 8.4
click at [770, 221] on input "text" at bounding box center [850, 223] width 333 height 30
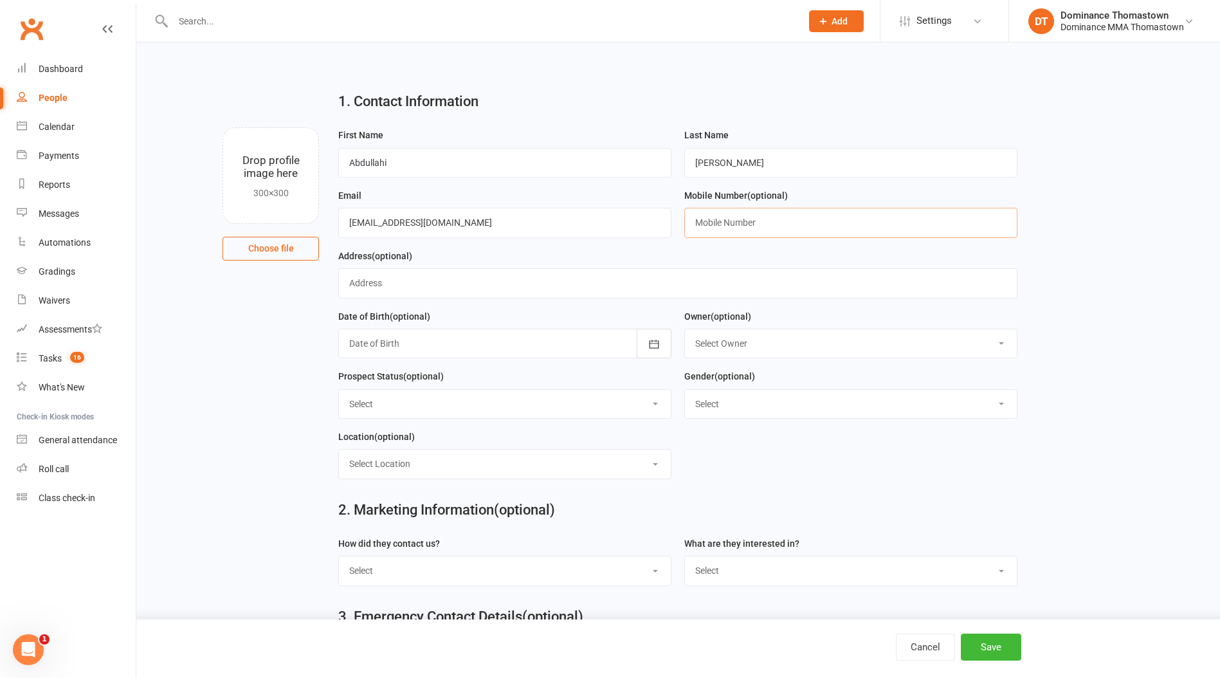
paste input "0420568784"
type input "0420568784"
click at [542, 407] on select "Select ENQUIRY WEBSITE ENQUIRY META ADS ENQUIRY DROPPED PROSPECT DROP-IN VISITO…" at bounding box center [505, 404] width 332 height 28
select select "WEBSITE ENQUIRY"
click at [339, 391] on select "Select ENQUIRY WEBSITE ENQUIRY META ADS ENQUIRY DROPPED PROSPECT DROP-IN VISITO…" at bounding box center [505, 404] width 332 height 28
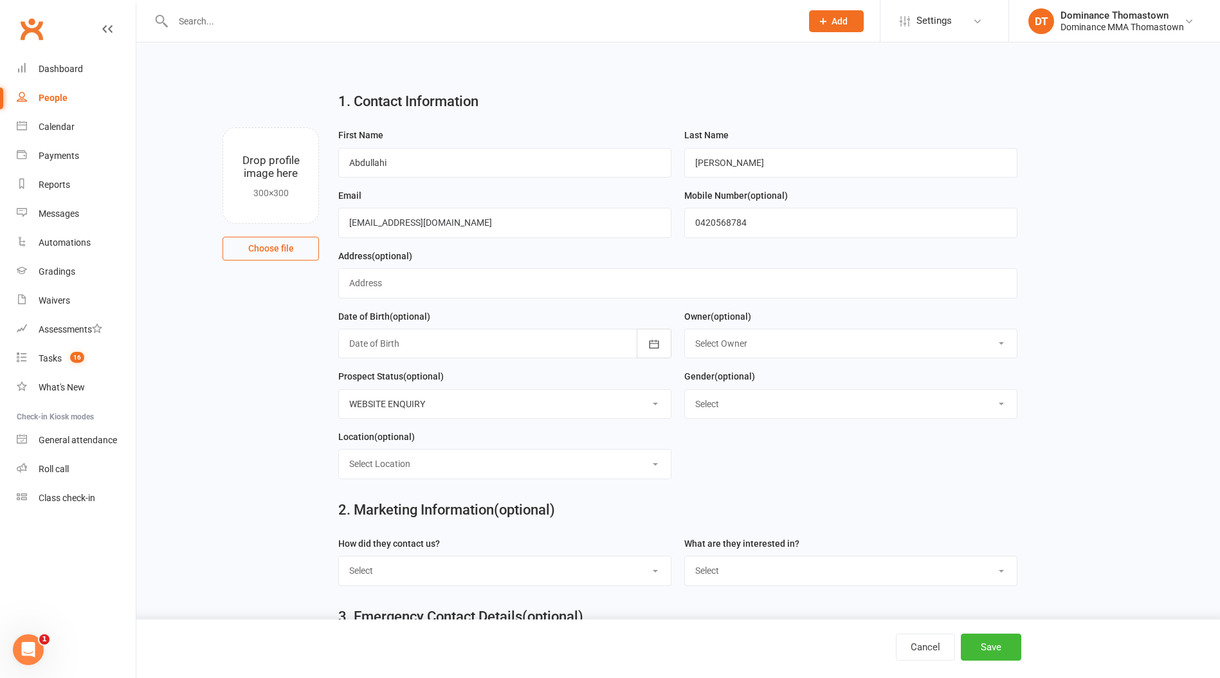
click at [505, 463] on select "Select Location BJJ KIDS BJJ KIDS MUAY THAI MUAY THAI" at bounding box center [505, 463] width 332 height 28
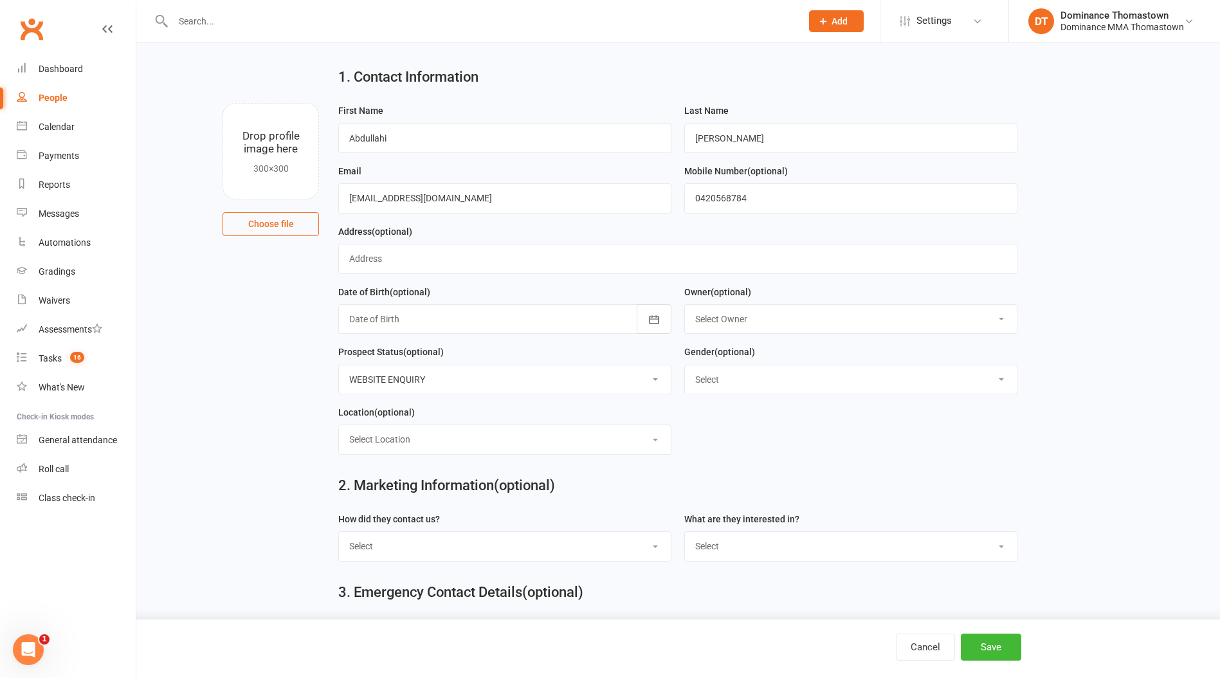
scroll to position [26, 0]
click at [559, 551] on select "Select Phone Email In-Facility Website enquiry form Marketing Lead" at bounding box center [505, 545] width 332 height 28
select select "Website enquiry form"
click at [339, 533] on select "Select Phone Email In-Facility Website enquiry form Marketing Lead" at bounding box center [505, 545] width 332 height 28
click at [741, 550] on select "Select BJJ Muay Thai Kids BJJ Kids Muay [DEMOGRAPHIC_DATA] Teens BJJ Teens Muay…" at bounding box center [851, 545] width 332 height 28
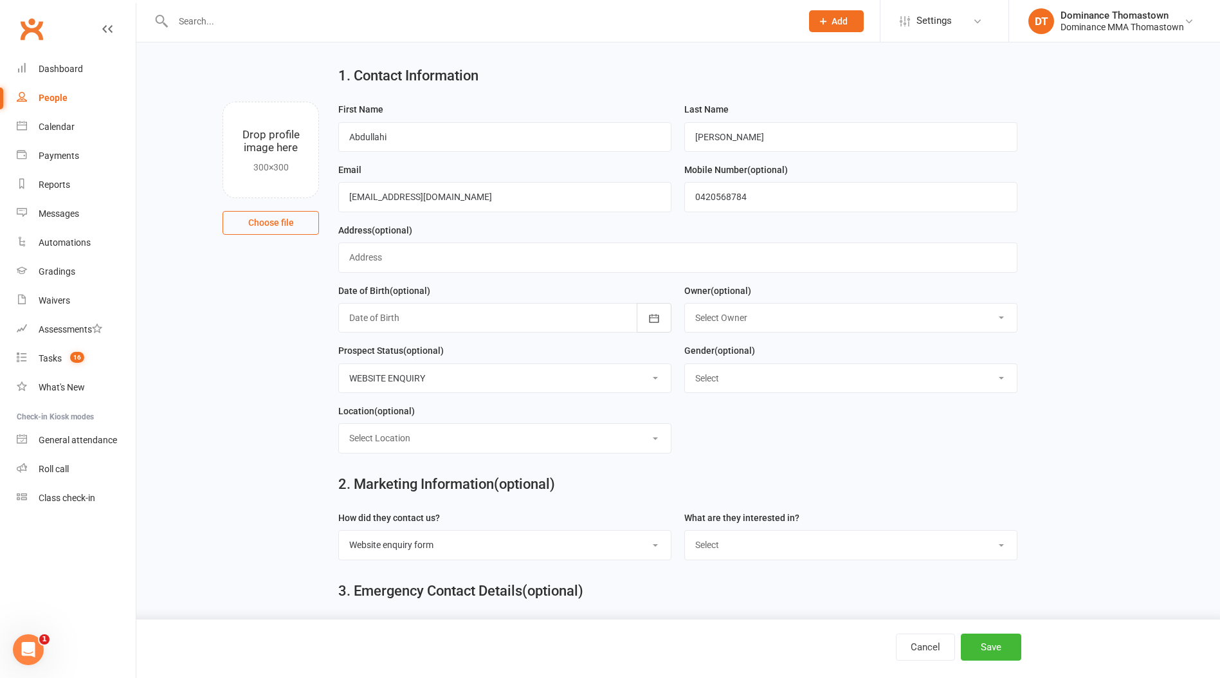
click at [731, 553] on select "Select BJJ Muay Thai Kids BJJ Kids Muay [DEMOGRAPHIC_DATA] Teens BJJ Teens Muay…" at bounding box center [851, 545] width 332 height 28
select select "Teens BJJ"
click at [685, 533] on select "Select BJJ Muay Thai Kids BJJ Kids Muay [DEMOGRAPHIC_DATA] Teens BJJ Teens Muay…" at bounding box center [851, 545] width 332 height 28
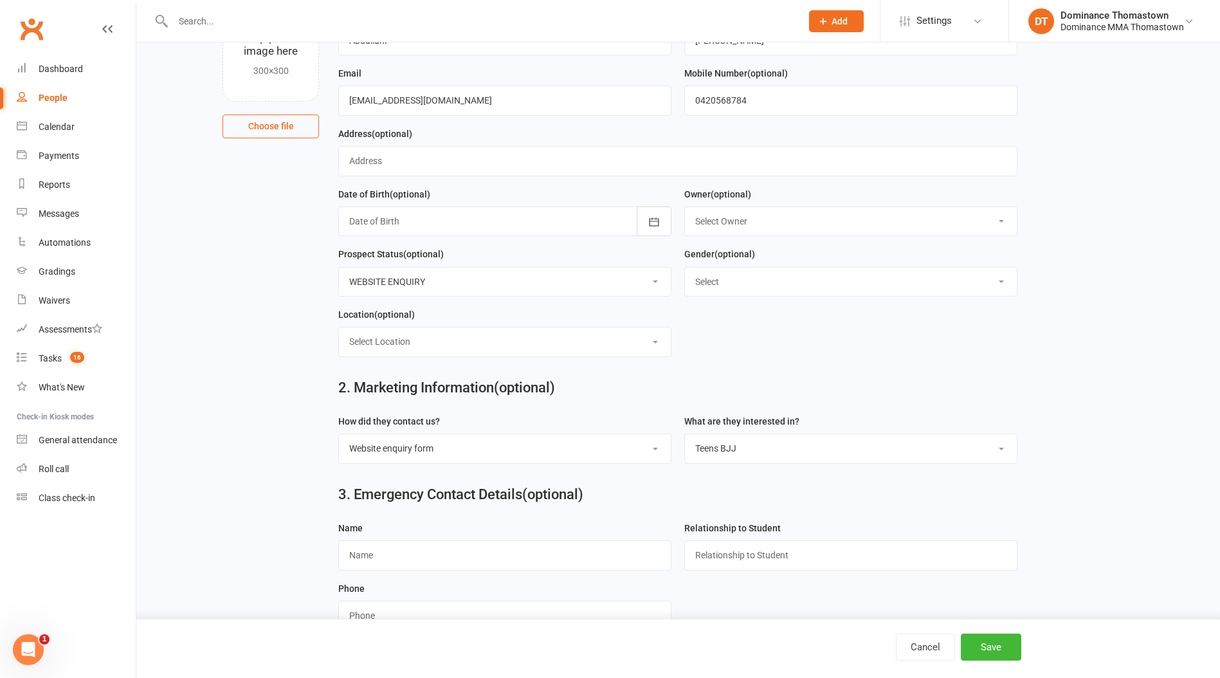
scroll to position [131, 0]
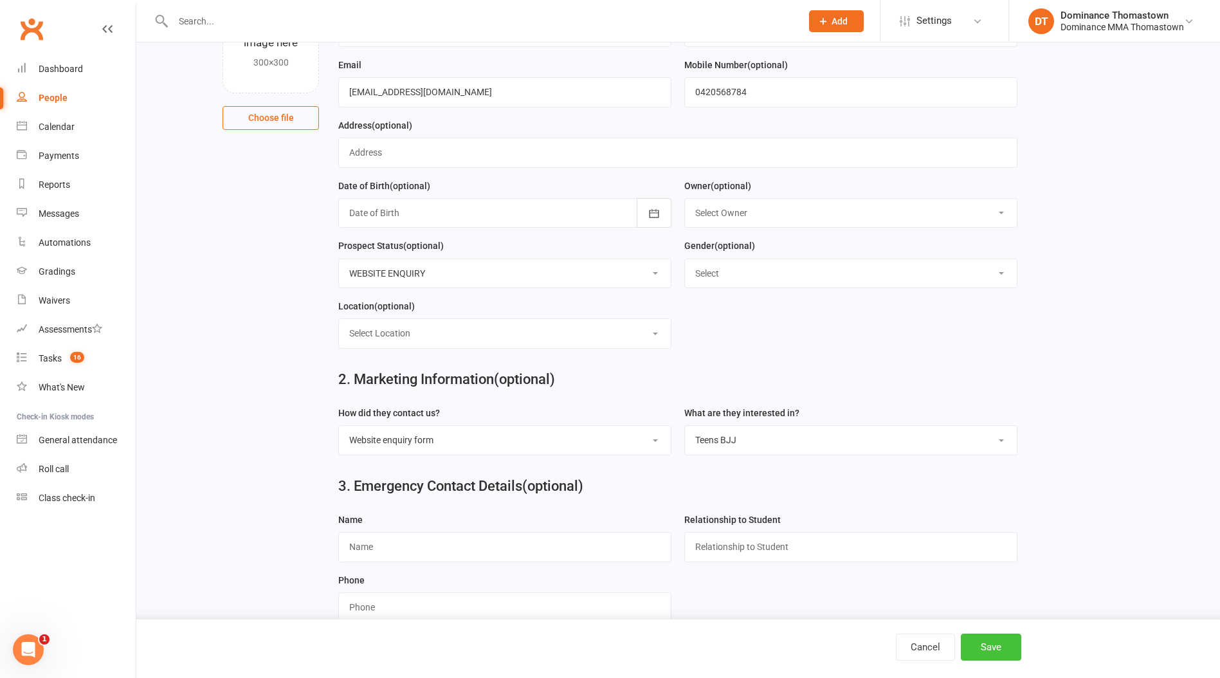
click at [1017, 651] on button "Save" at bounding box center [991, 646] width 60 height 27
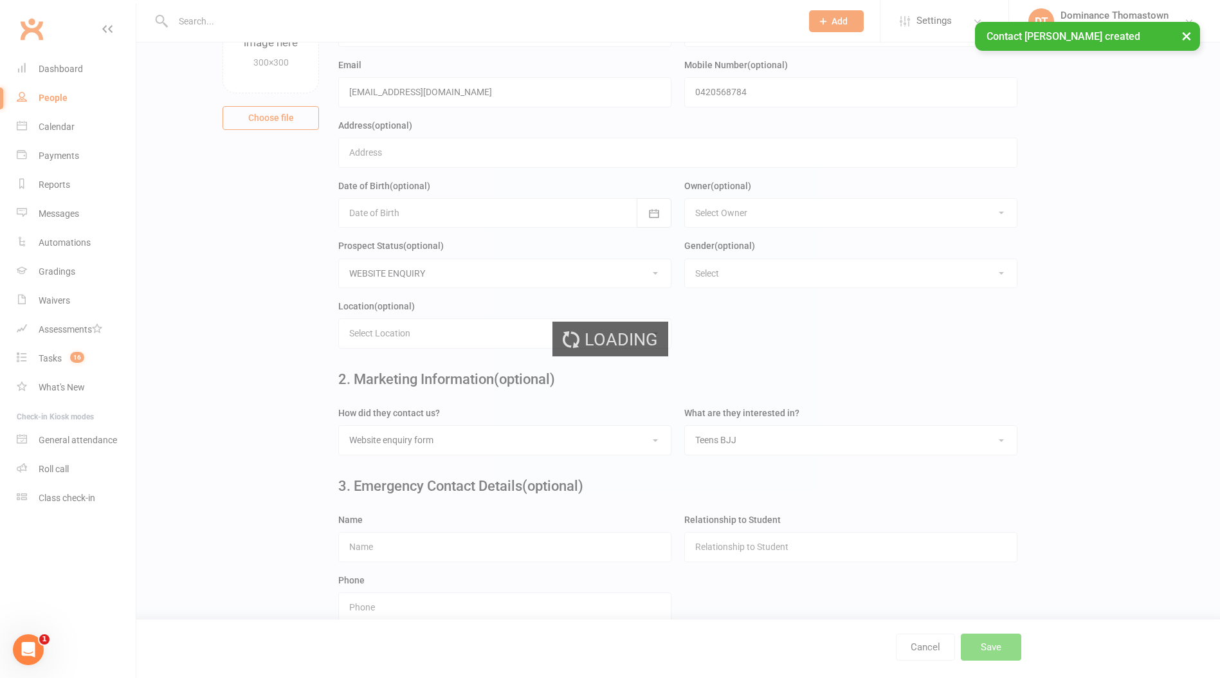
scroll to position [0, 0]
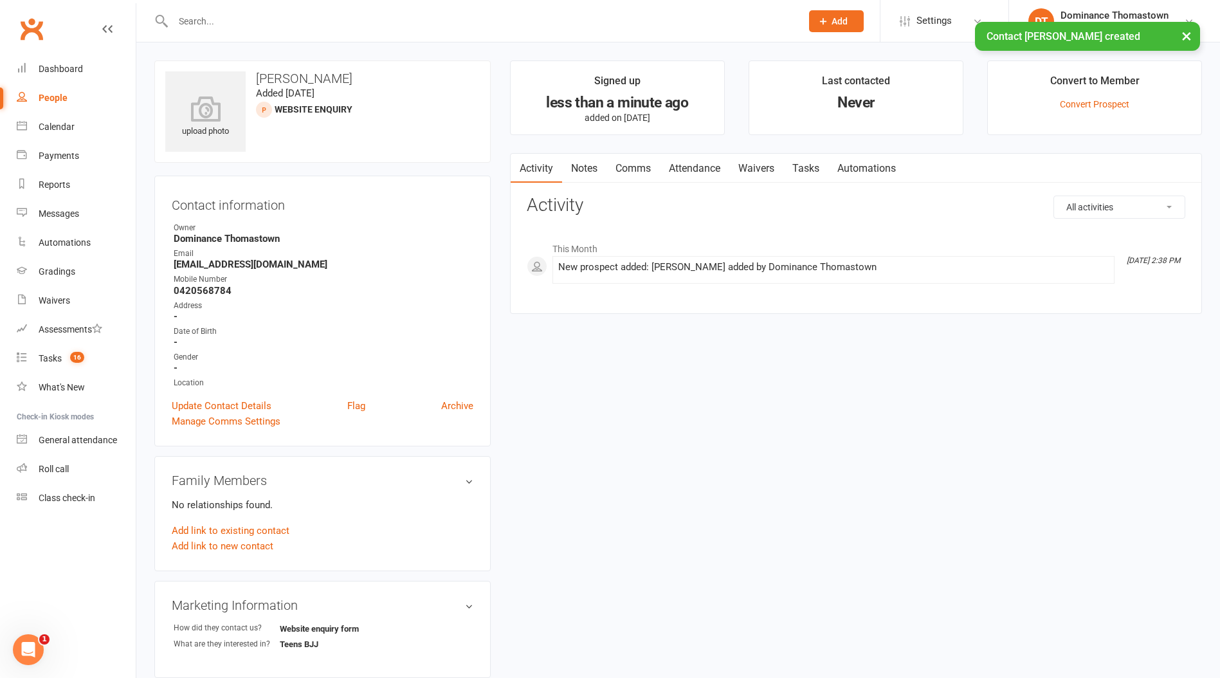
click at [597, 169] on link "Notes" at bounding box center [584, 169] width 44 height 30
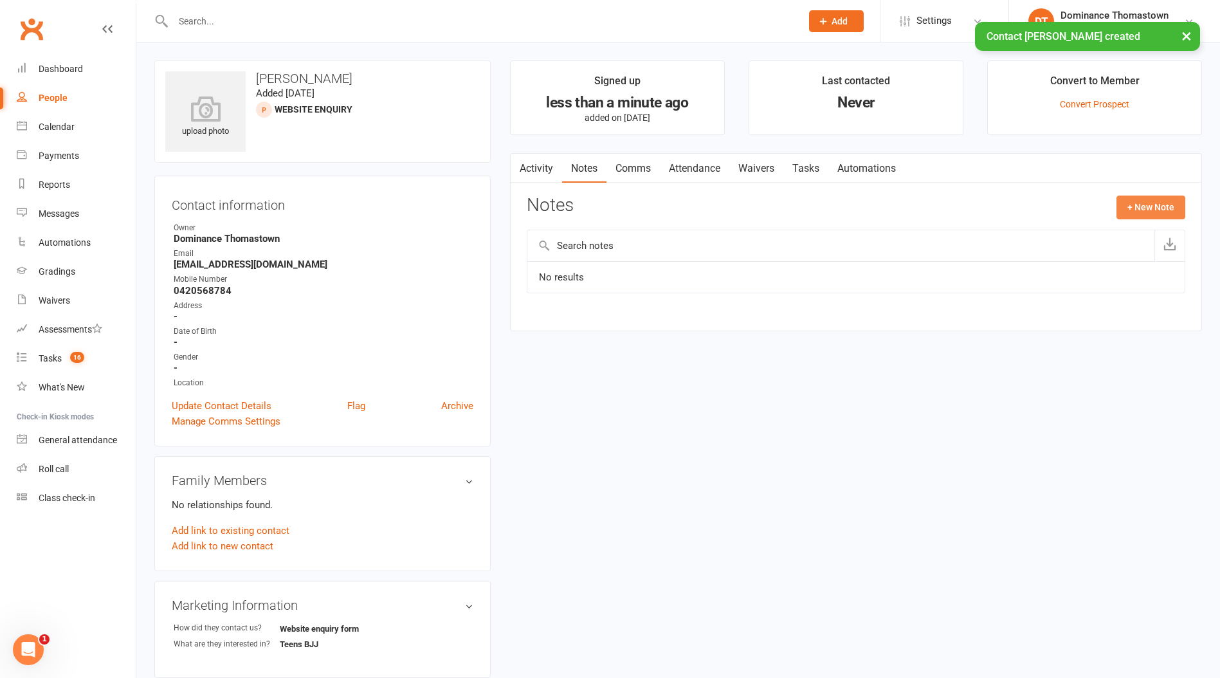
click at [1139, 210] on button "+ New Note" at bounding box center [1150, 206] width 69 height 23
click at [916, 253] on input "text" at bounding box center [856, 259] width 658 height 27
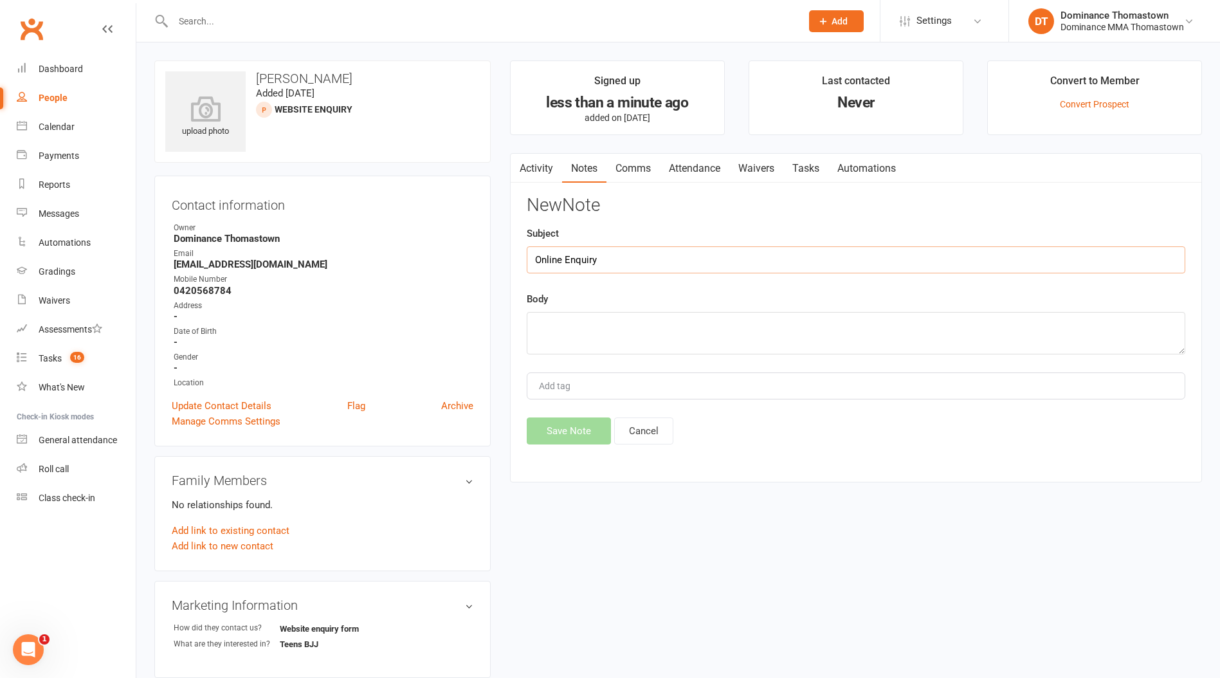
type input "Online Enquiry"
click at [618, 334] on textarea at bounding box center [856, 332] width 658 height 42
paste textarea "First Name: [PERSON_NAME] Last Name: [PERSON_NAME] Email Address: [EMAIL_ADDRES…"
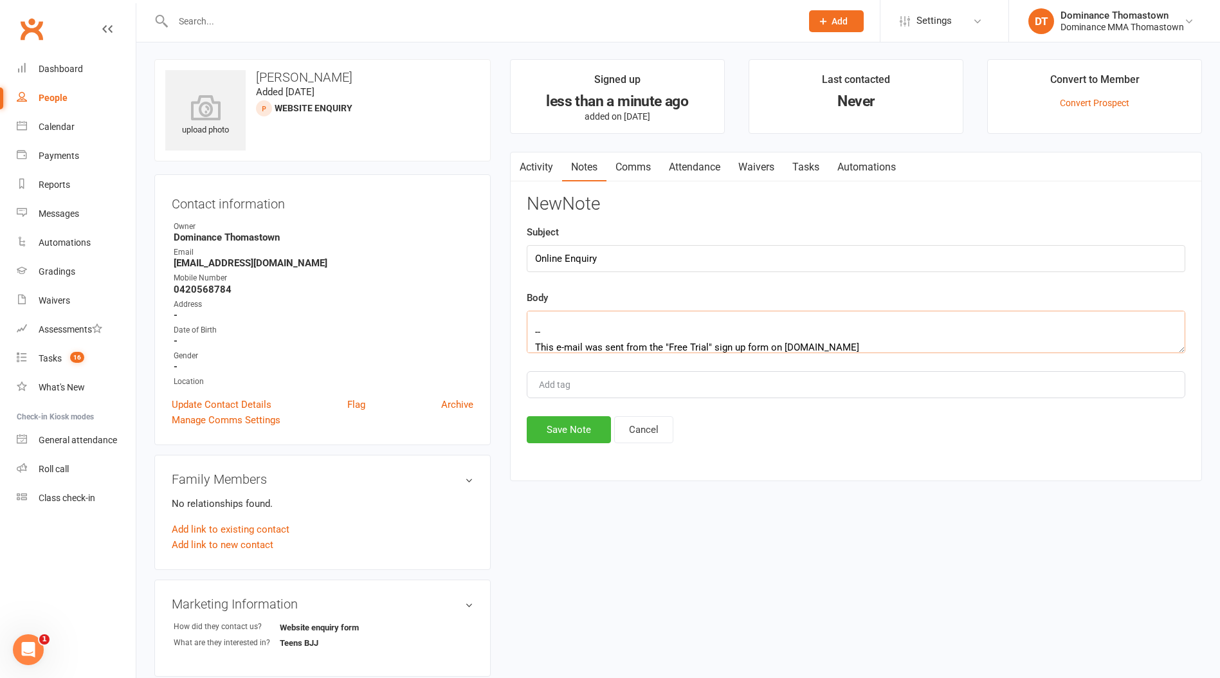
type textarea "First Name: [PERSON_NAME] Last Name: [PERSON_NAME] Email Address: [EMAIL_ADDRES…"
click at [569, 442] on button "Save Note" at bounding box center [569, 429] width 84 height 27
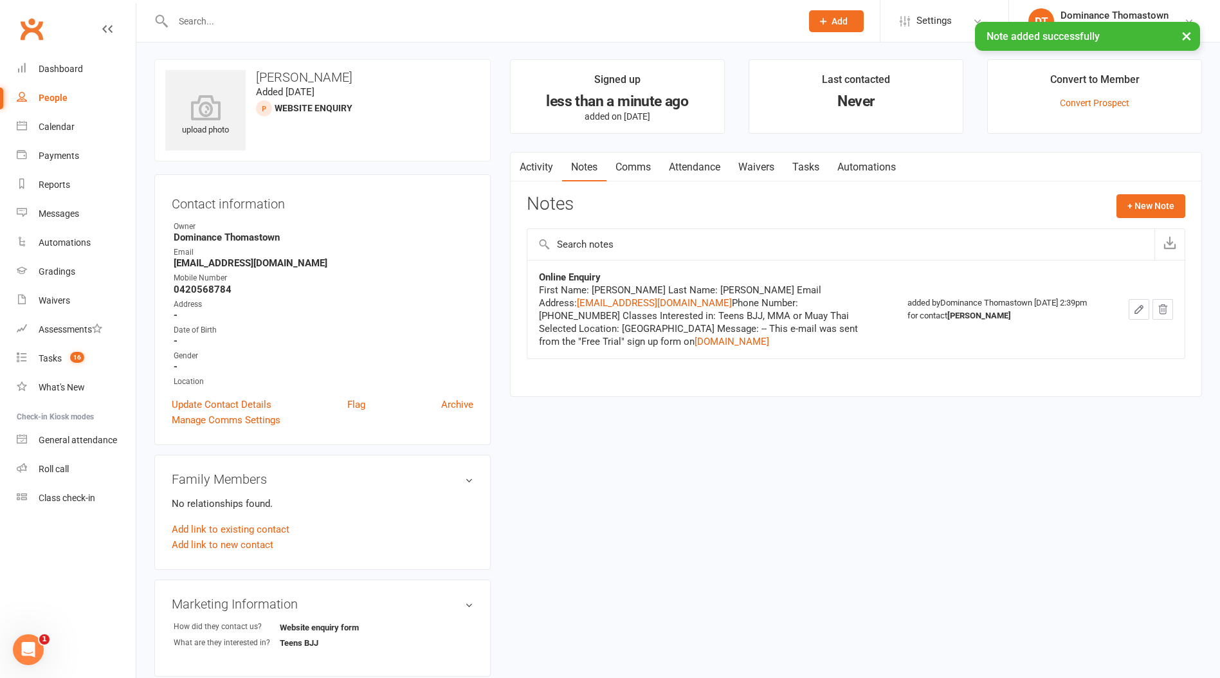
drag, startPoint x: 824, startPoint y: 165, endPoint x: 833, endPoint y: 171, distance: 10.7
click at [824, 167] on link "Tasks" at bounding box center [805, 167] width 45 height 30
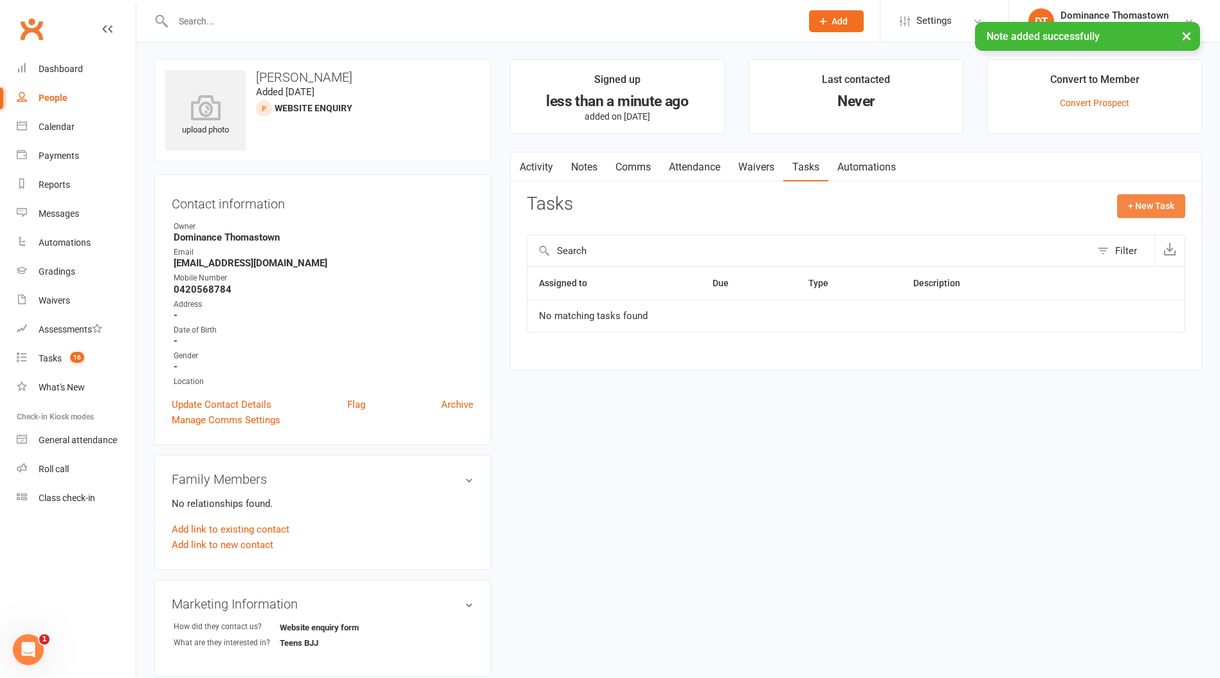
click at [1118, 207] on button "+ New Task" at bounding box center [1151, 205] width 68 height 23
select select "12547"
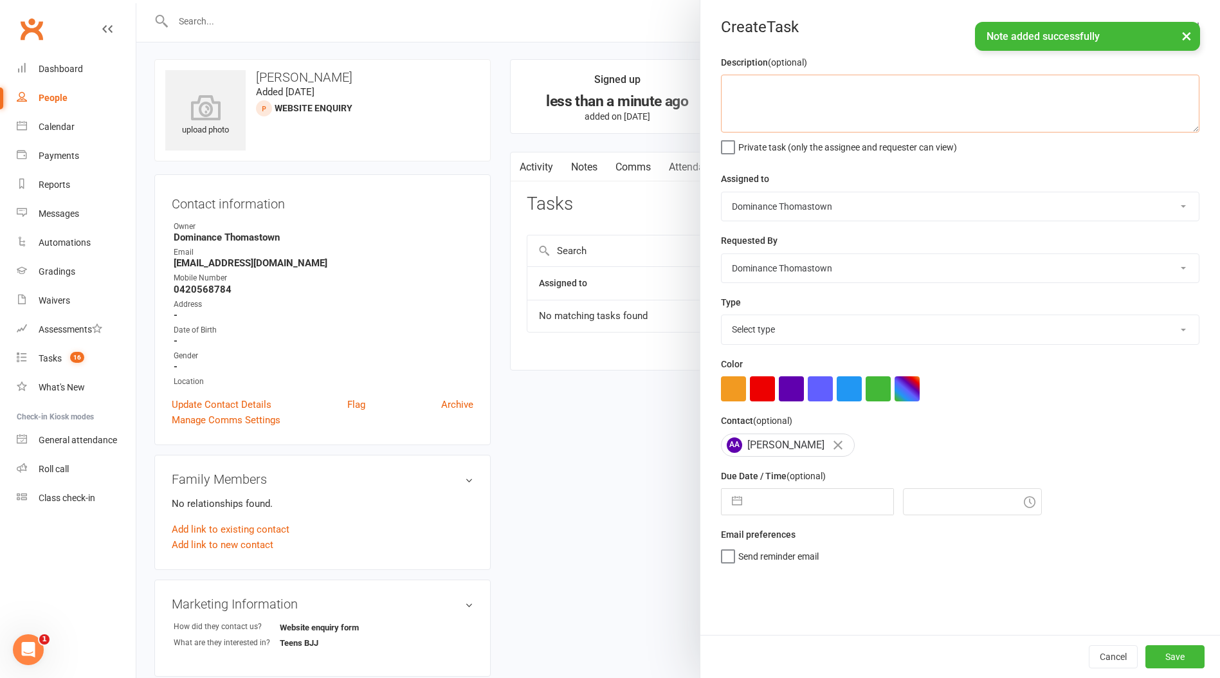
click at [888, 120] on textarea at bounding box center [960, 104] width 478 height 58
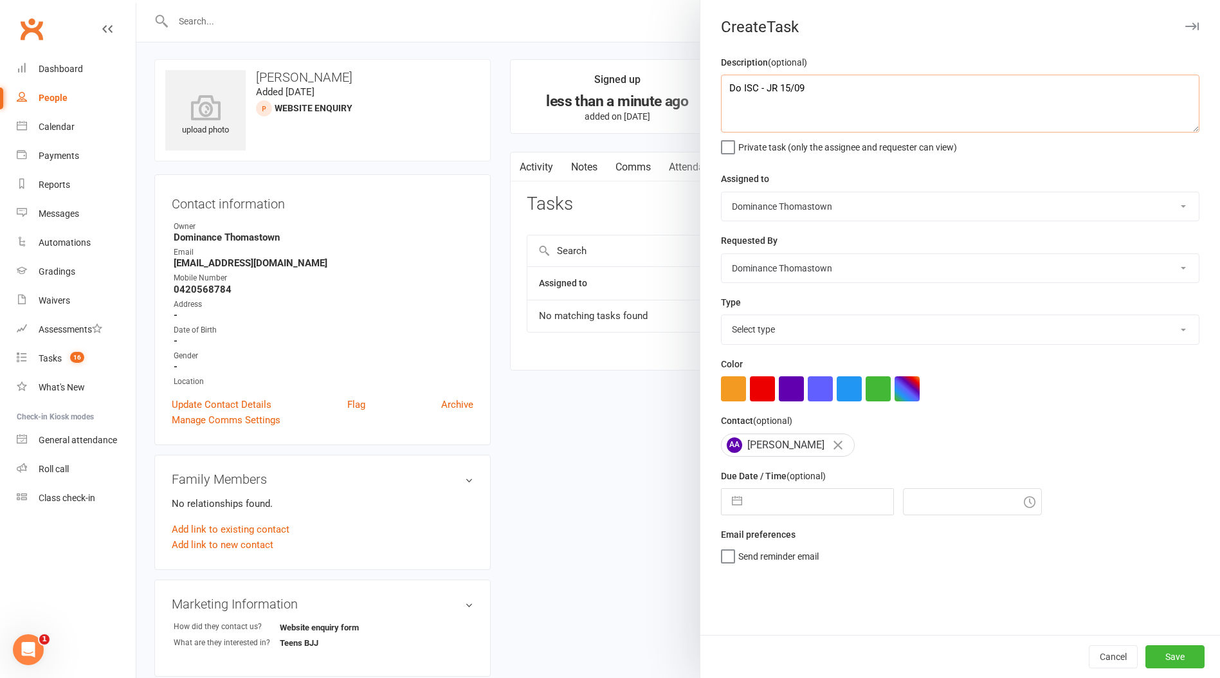
type textarea "Do ISC - JR 15/09"
click at [891, 316] on select "Select type A. prospect | enquiry response B. prospect | trial | booking [PERSO…" at bounding box center [959, 329] width 477 height 28
select select "3809"
click at [721, 316] on select "Select type A. prospect | enquiry response B. prospect | trial | booking [PERSO…" at bounding box center [959, 329] width 477 height 28
select select "7"
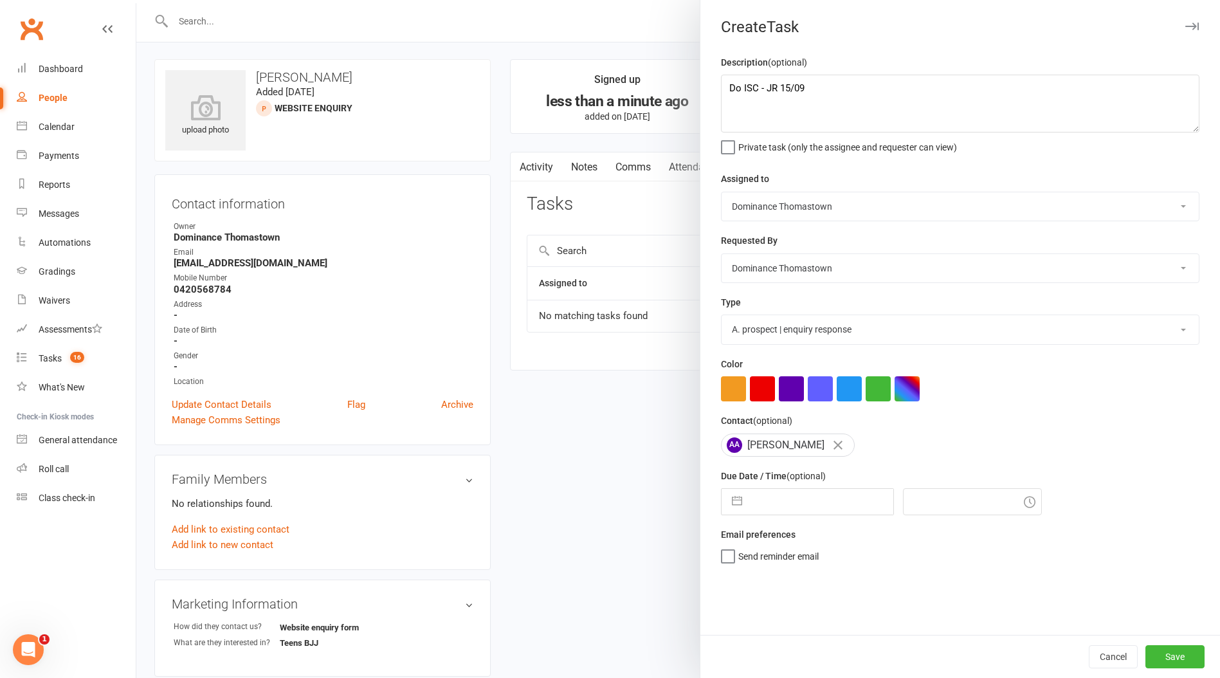
select select "2025"
select select "8"
select select "2025"
select select "9"
select select "2025"
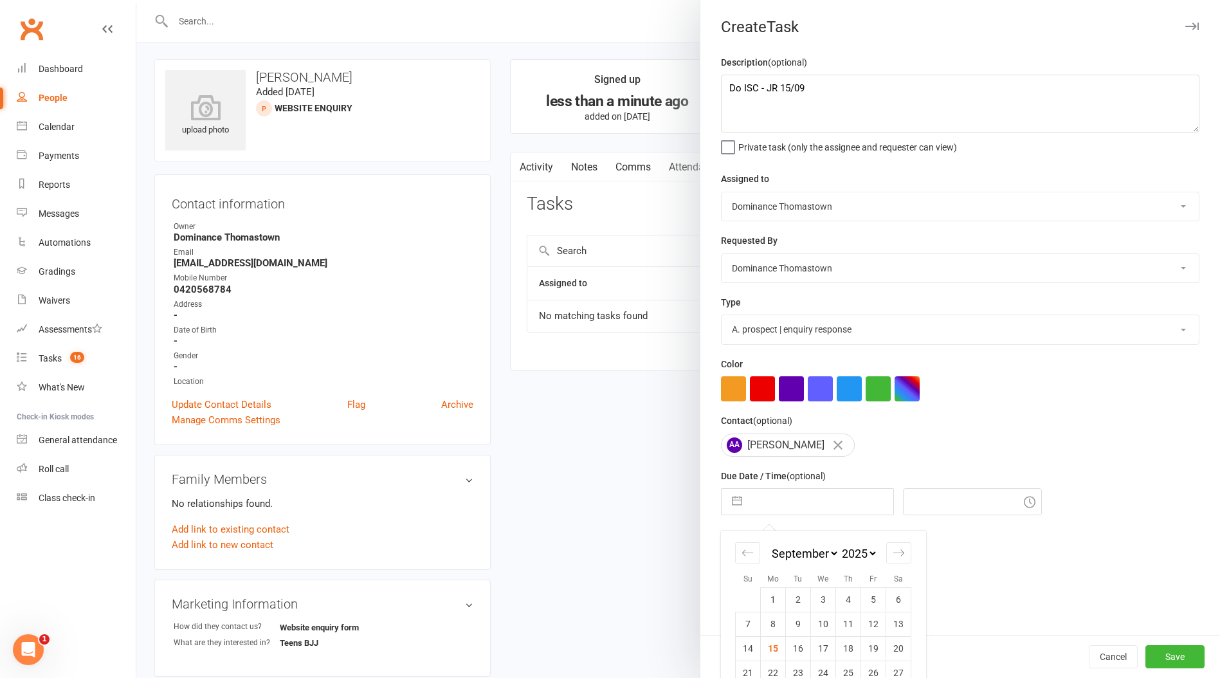
click at [801, 500] on input "text" at bounding box center [820, 502] width 145 height 26
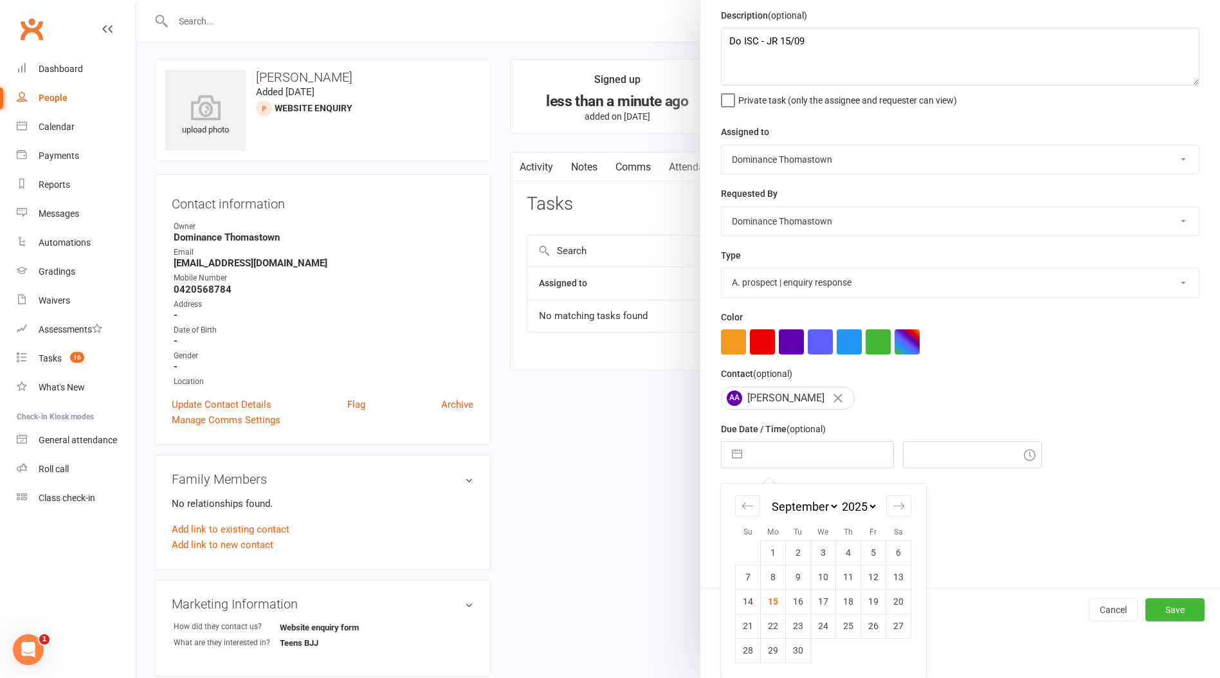
drag, startPoint x: 794, startPoint y: 601, endPoint x: 989, endPoint y: 612, distance: 195.2
click at [795, 601] on td "16" at bounding box center [798, 601] width 25 height 24
type input "[DATE]"
type input "2:45pm"
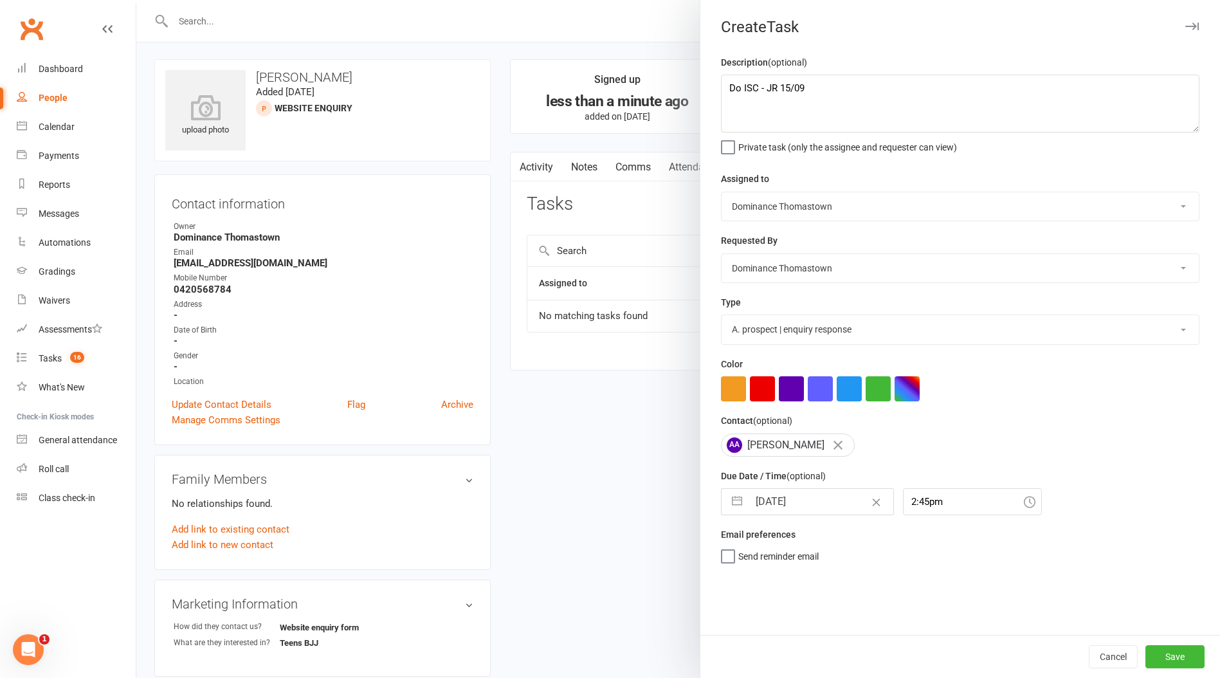
select select "7"
select select "2025"
select select "8"
select select "2025"
select select "9"
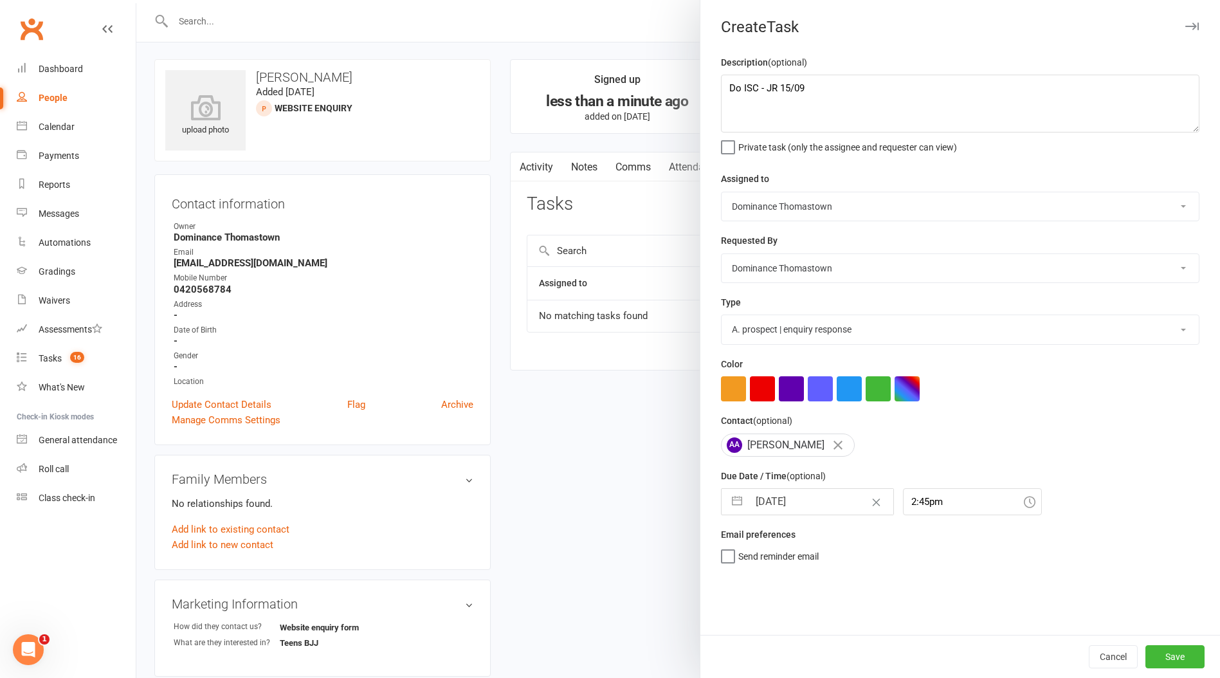
select select "2025"
drag, startPoint x: 794, startPoint y: 510, endPoint x: 790, endPoint y: 558, distance: 48.4
click at [795, 511] on input "[DATE]" at bounding box center [820, 502] width 145 height 26
click at [779, 638] on td "15" at bounding box center [773, 648] width 25 height 24
type input "[DATE]"
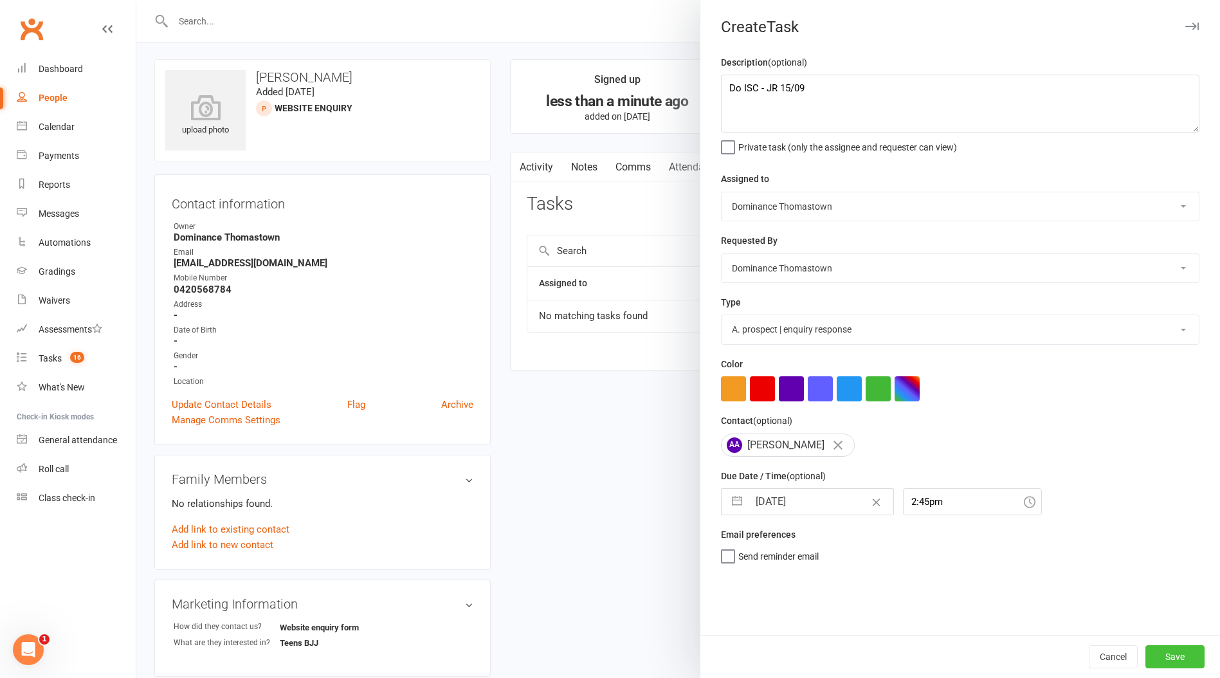
click at [1187, 651] on button "Save" at bounding box center [1174, 656] width 59 height 23
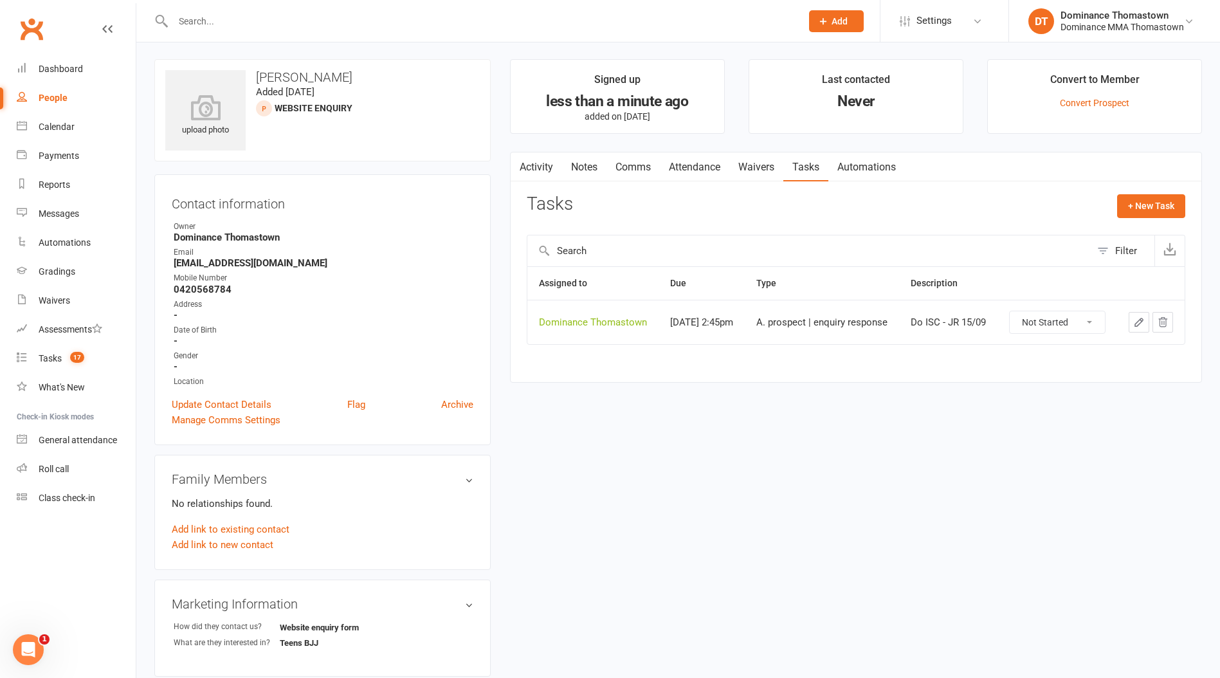
click at [233, 23] on input "text" at bounding box center [480, 21] width 623 height 18
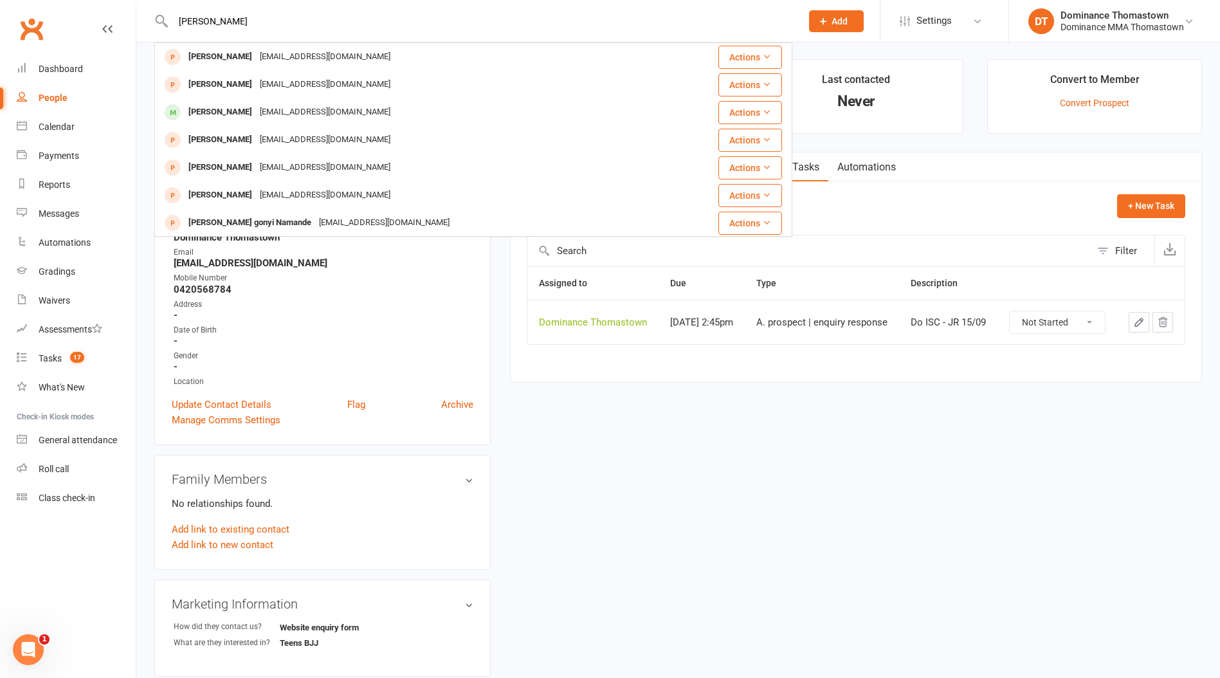
click at [234, 21] on input "[PERSON_NAME]" at bounding box center [480, 21] width 623 height 18
drag, startPoint x: 234, startPoint y: 21, endPoint x: 144, endPoint y: 21, distance: 90.0
click at [144, 21] on react-component "[PERSON_NAME] Sehra [EMAIL_ADDRESS][DOMAIN_NAME] Actions [PERSON_NAME] [EMAIL_A…" at bounding box center [396, 21] width 792 height 42
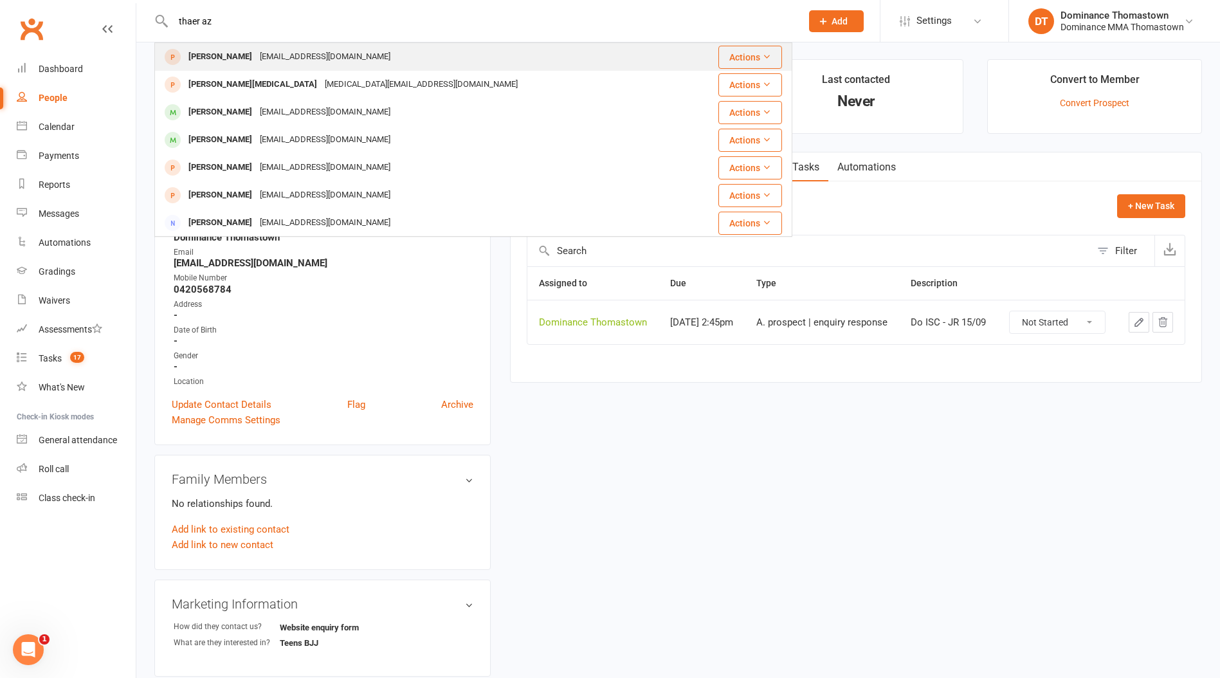
type input "thaer az"
click at [296, 54] on div "[EMAIL_ADDRESS][DOMAIN_NAME]" at bounding box center [325, 57] width 138 height 19
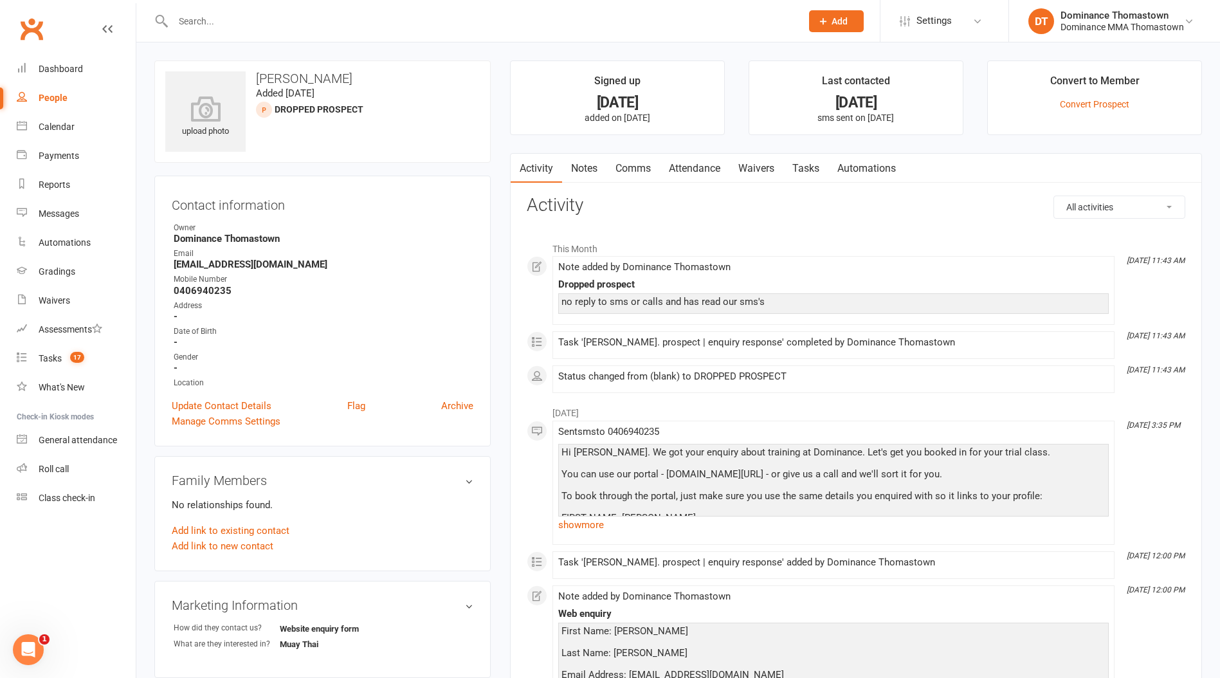
click at [821, 166] on link "Tasks" at bounding box center [805, 169] width 45 height 30
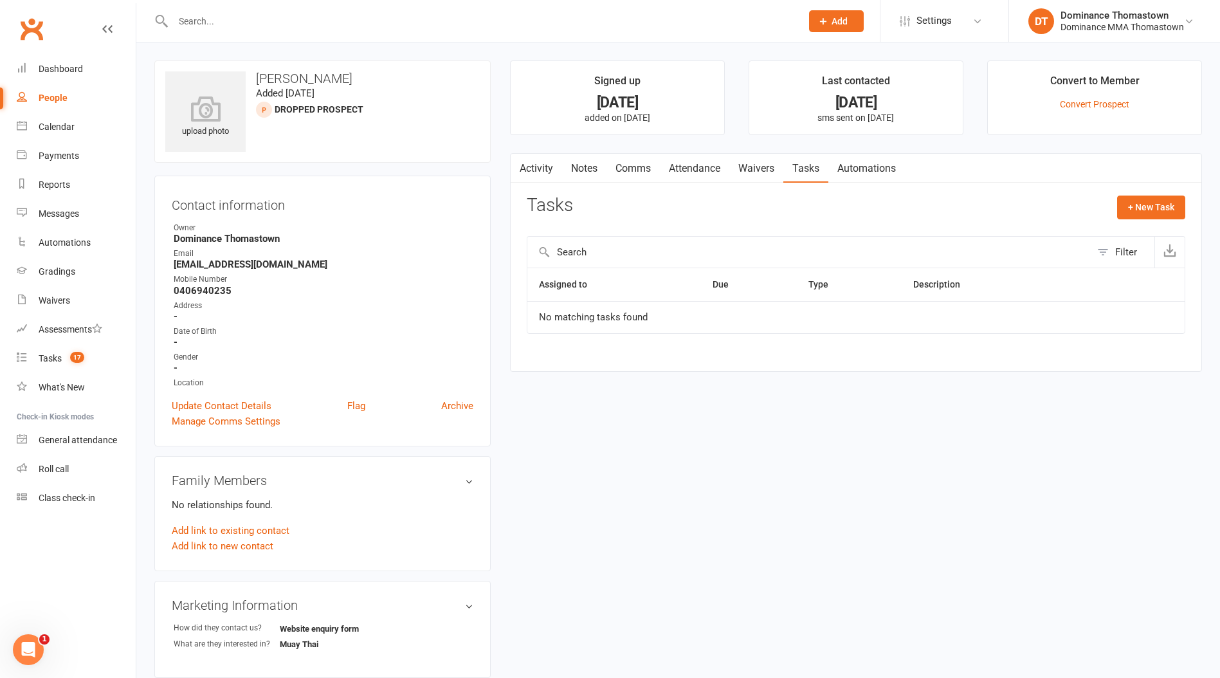
drag, startPoint x: 596, startPoint y: 168, endPoint x: 609, endPoint y: 168, distance: 12.9
click at [597, 168] on link "Notes" at bounding box center [584, 169] width 44 height 30
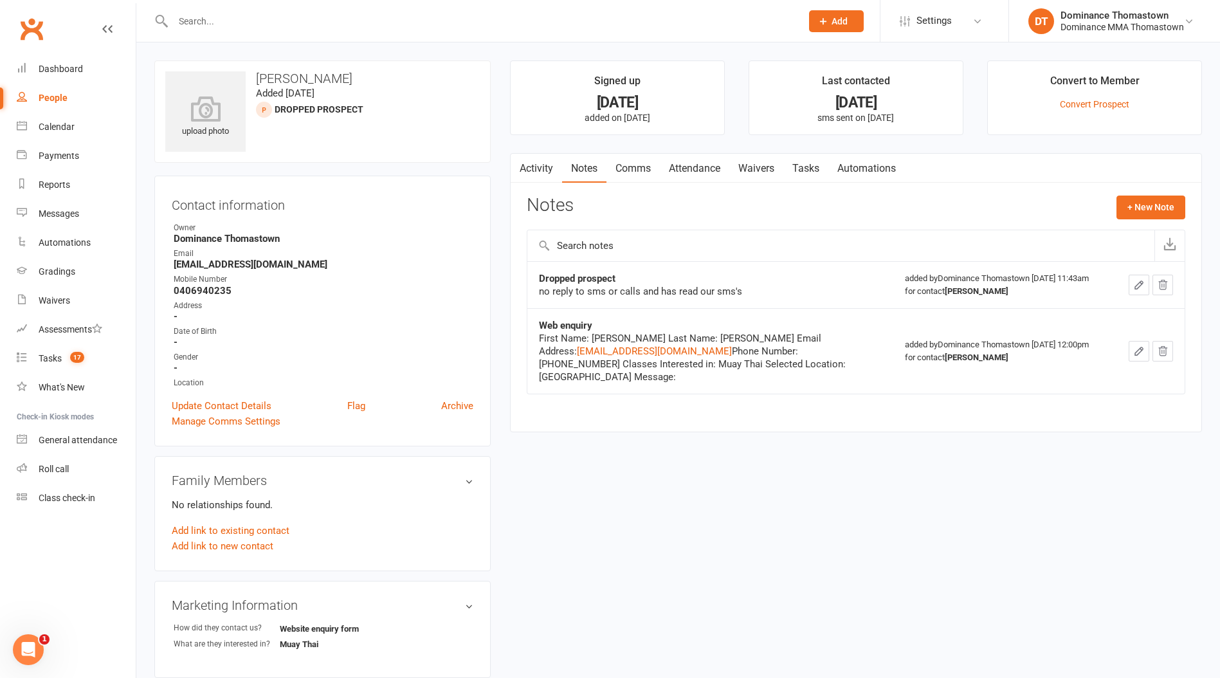
drag, startPoint x: 798, startPoint y: 161, endPoint x: 835, endPoint y: 176, distance: 39.9
click at [798, 161] on link "Tasks" at bounding box center [805, 169] width 45 height 30
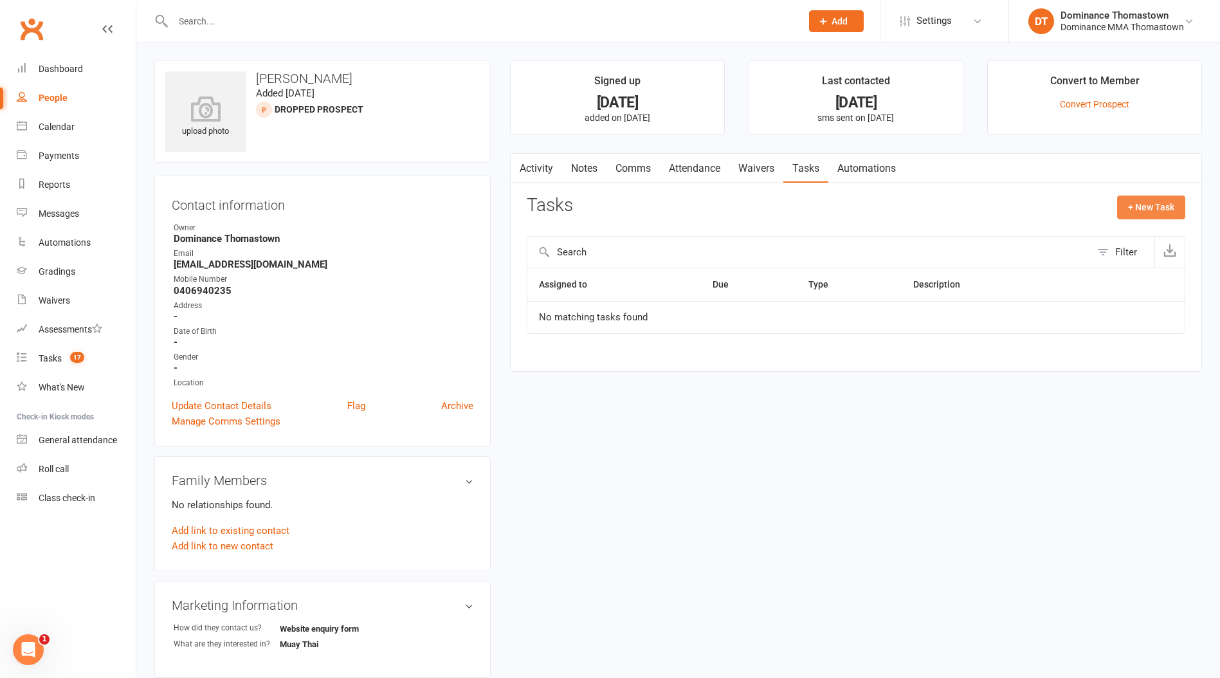
click at [1170, 209] on button "+ New Task" at bounding box center [1151, 206] width 68 height 23
select select "12547"
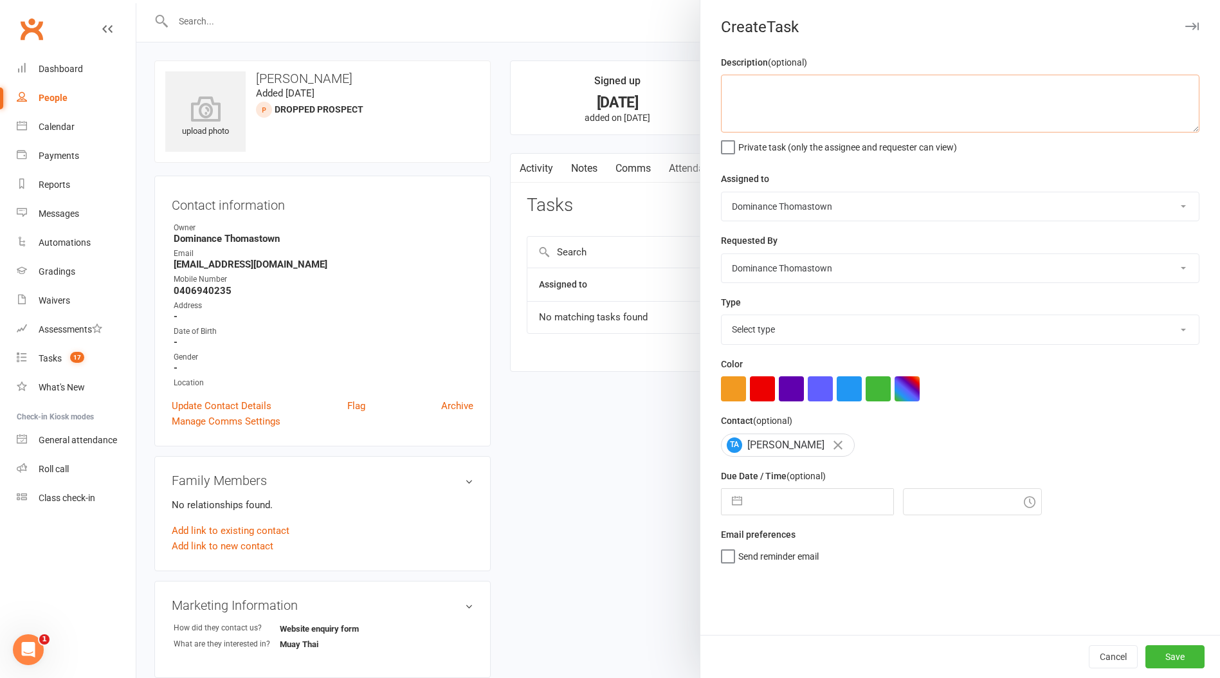
click at [893, 105] on textarea at bounding box center [960, 104] width 478 height 58
click at [838, 88] on textarea "Has sent through another enquiry, do ISC" at bounding box center [960, 104] width 478 height 58
drag, startPoint x: 838, startPoint y: 88, endPoint x: 810, endPoint y: 88, distance: 28.3
click at [810, 88] on textarea "Has sent through another enquiry, do ISC" at bounding box center [960, 104] width 478 height 58
drag, startPoint x: 934, startPoint y: 86, endPoint x: 951, endPoint y: 92, distance: 17.7
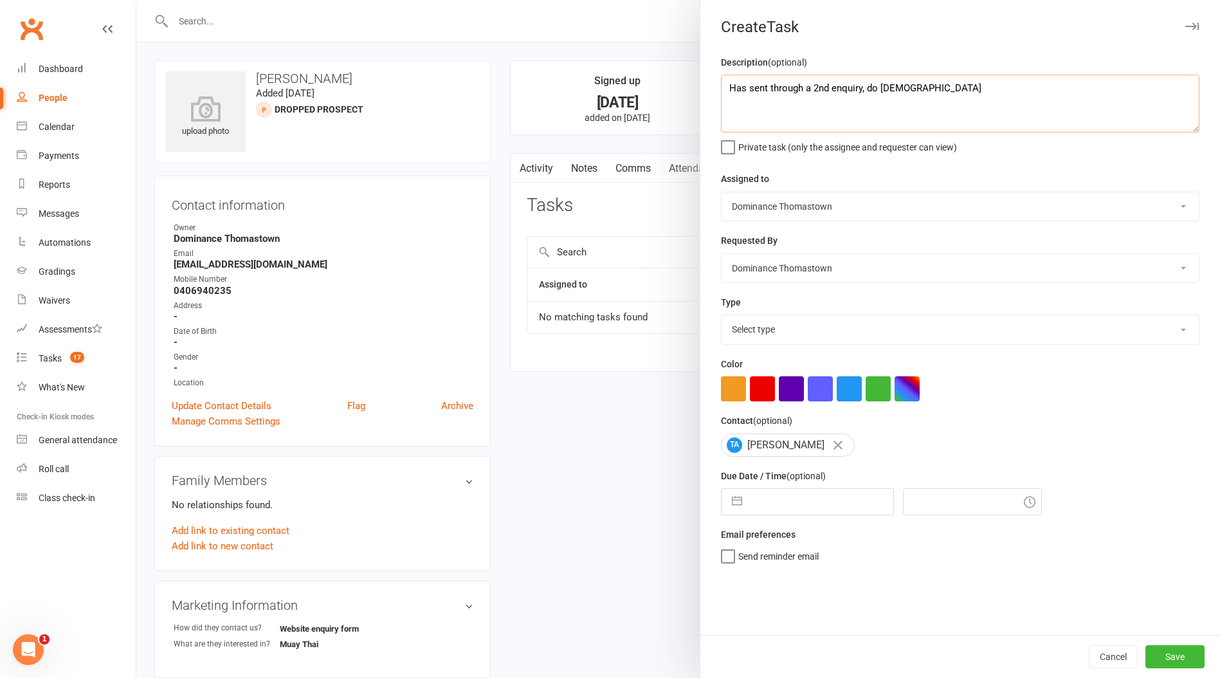
click at [934, 87] on textarea "Has sent through a 2nd enquiry, do [DEMOGRAPHIC_DATA]" at bounding box center [960, 104] width 478 height 58
type textarea "Has sent through a 2nd enquiry, do ISC - JR 15/09"
click at [930, 324] on select "Select type A. prospect | enquiry response B. prospect | trial | booking [PERSO…" at bounding box center [959, 329] width 477 height 28
select select "3809"
click at [721, 316] on select "Select type A. prospect | enquiry response B. prospect | trial | booking [PERSO…" at bounding box center [959, 329] width 477 height 28
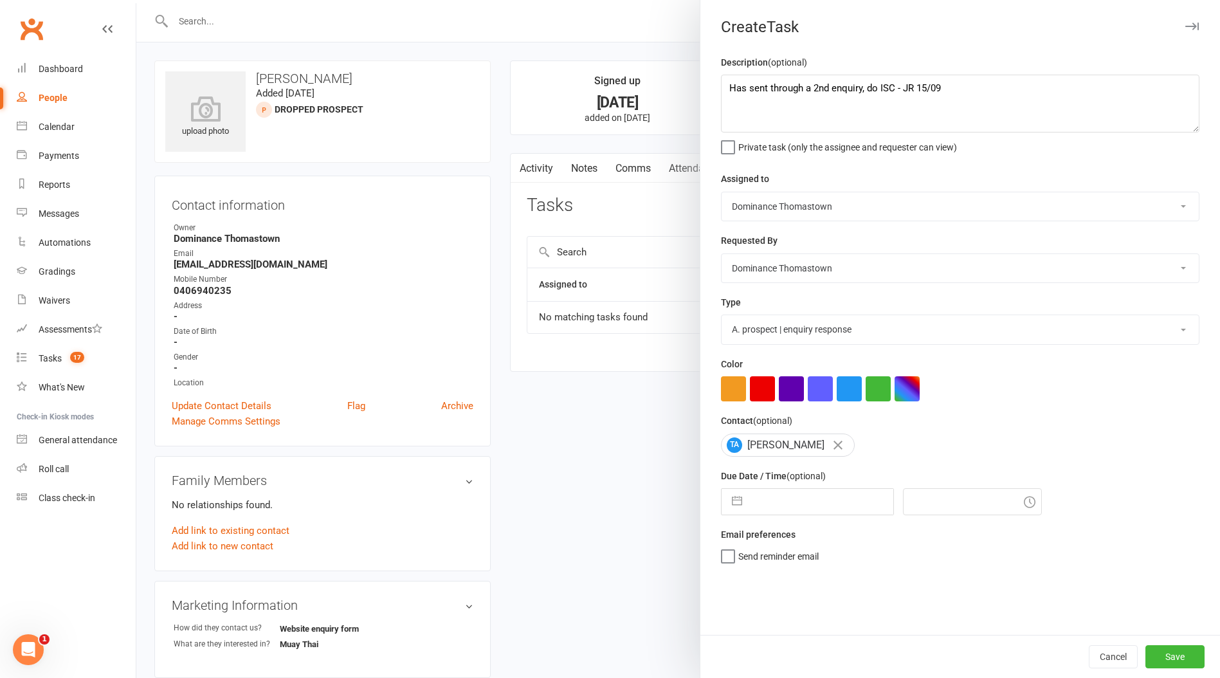
drag, startPoint x: 833, startPoint y: 508, endPoint x: 837, endPoint y: 501, distance: 7.8
click at [837, 501] on input "text" at bounding box center [820, 502] width 145 height 26
select select "7"
select select "2025"
select select "8"
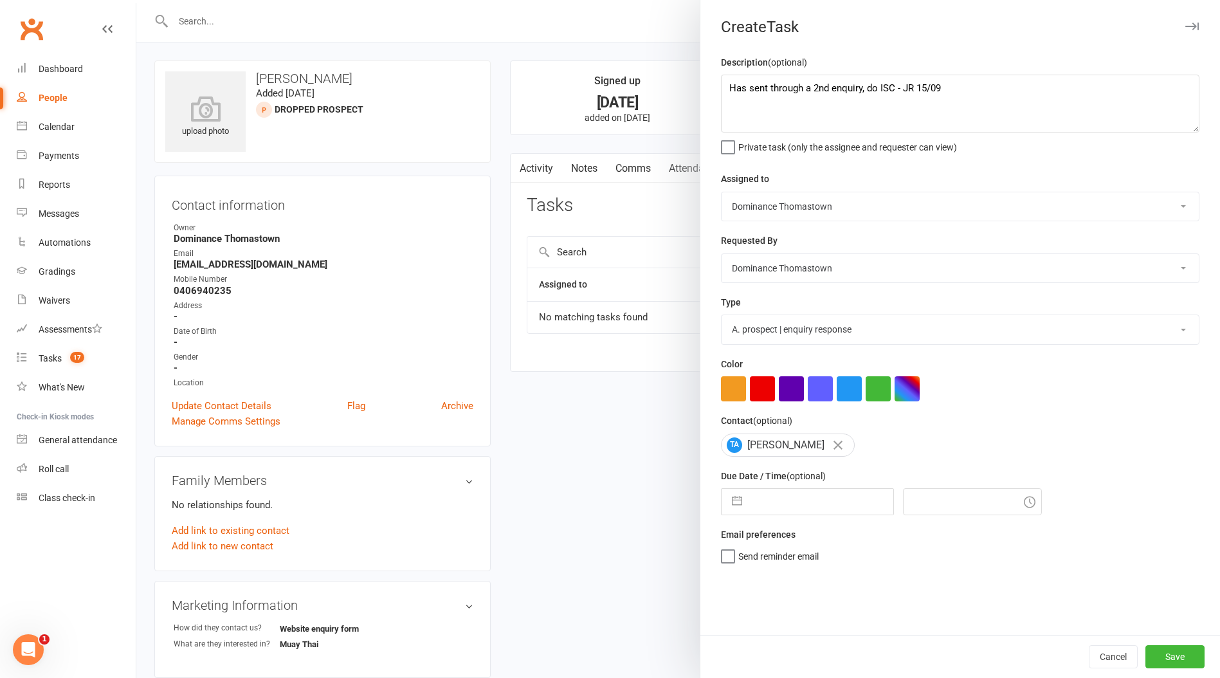
select select "2025"
select select "9"
select select "2025"
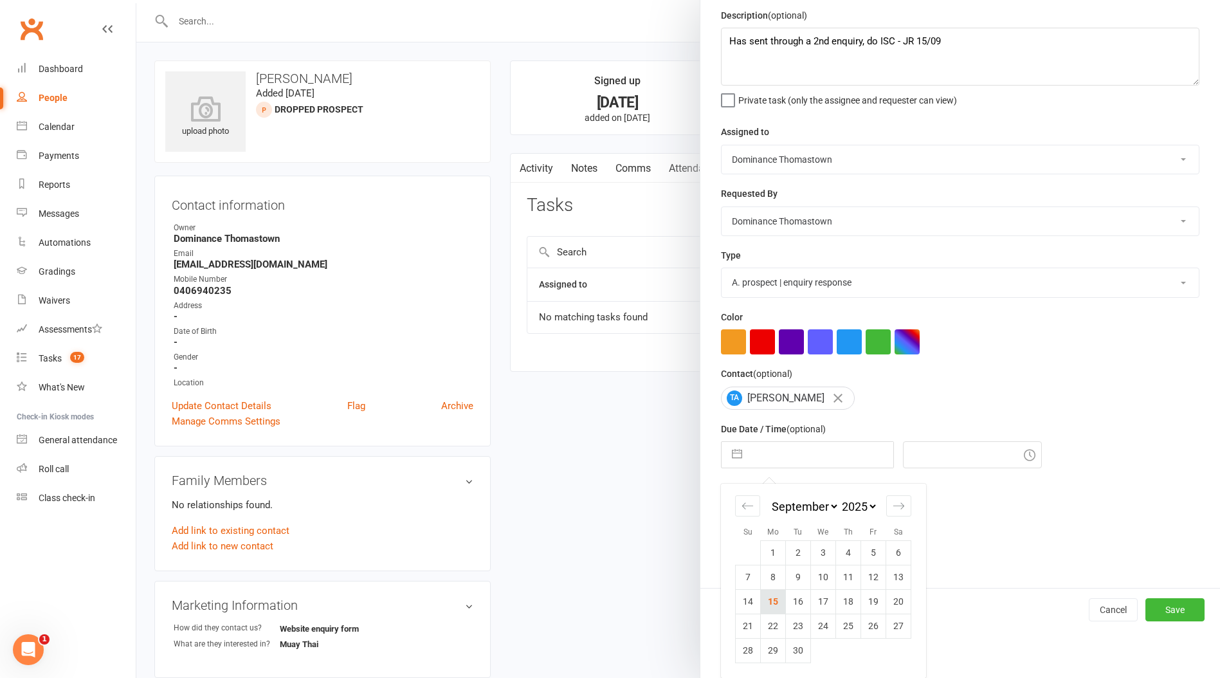
click at [777, 604] on td "15" at bounding box center [773, 601] width 25 height 24
type input "[DATE]"
type input "2:45pm"
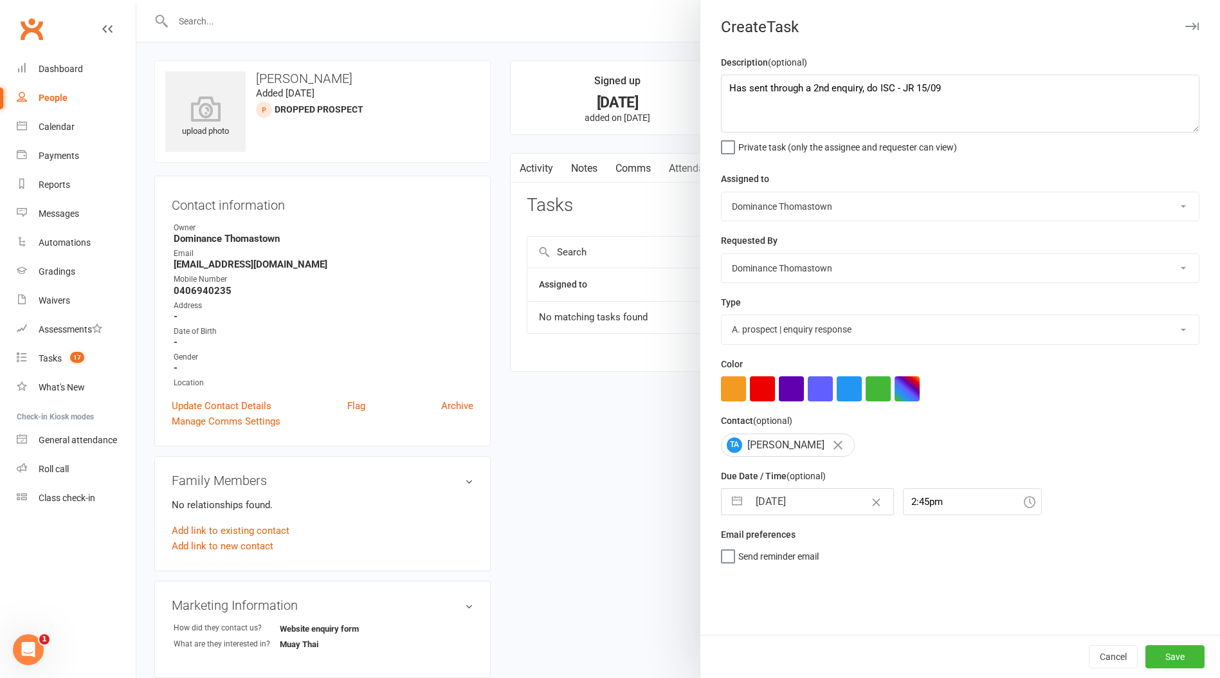
click at [787, 504] on input "[DATE]" at bounding box center [820, 502] width 145 height 26
select select "7"
select select "2025"
select select "8"
select select "2025"
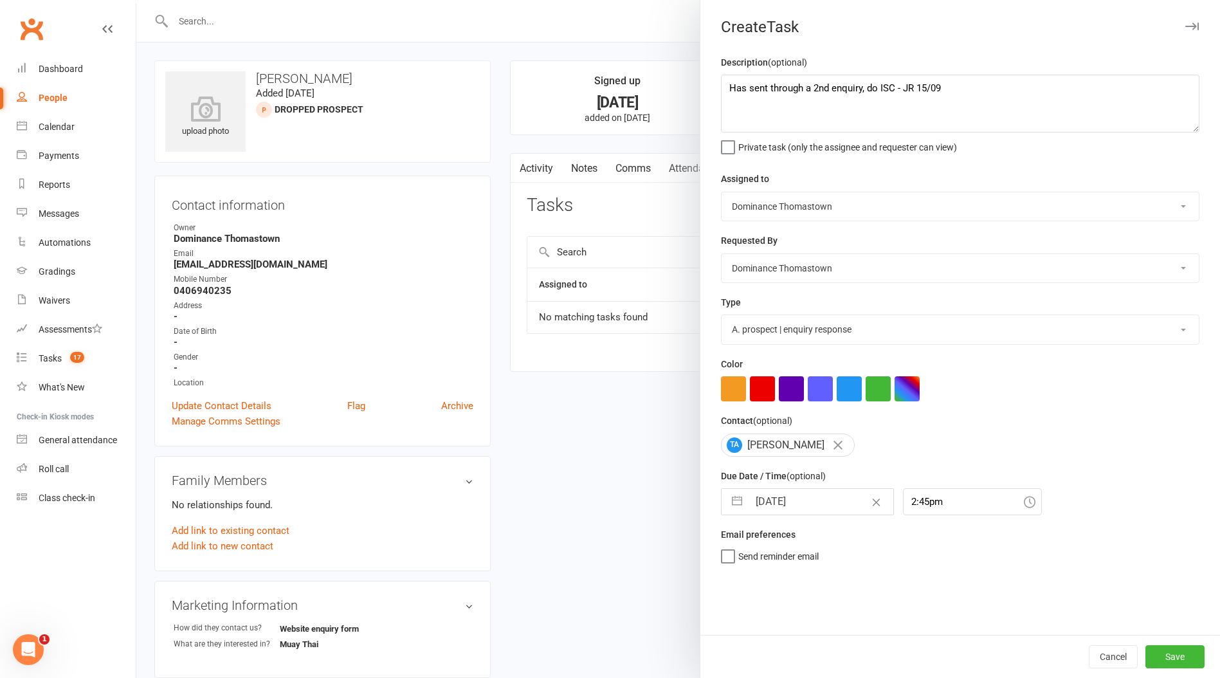
select select "9"
select select "2025"
click at [824, 649] on td "17" at bounding box center [823, 648] width 25 height 24
type input "[DATE]"
select select "7"
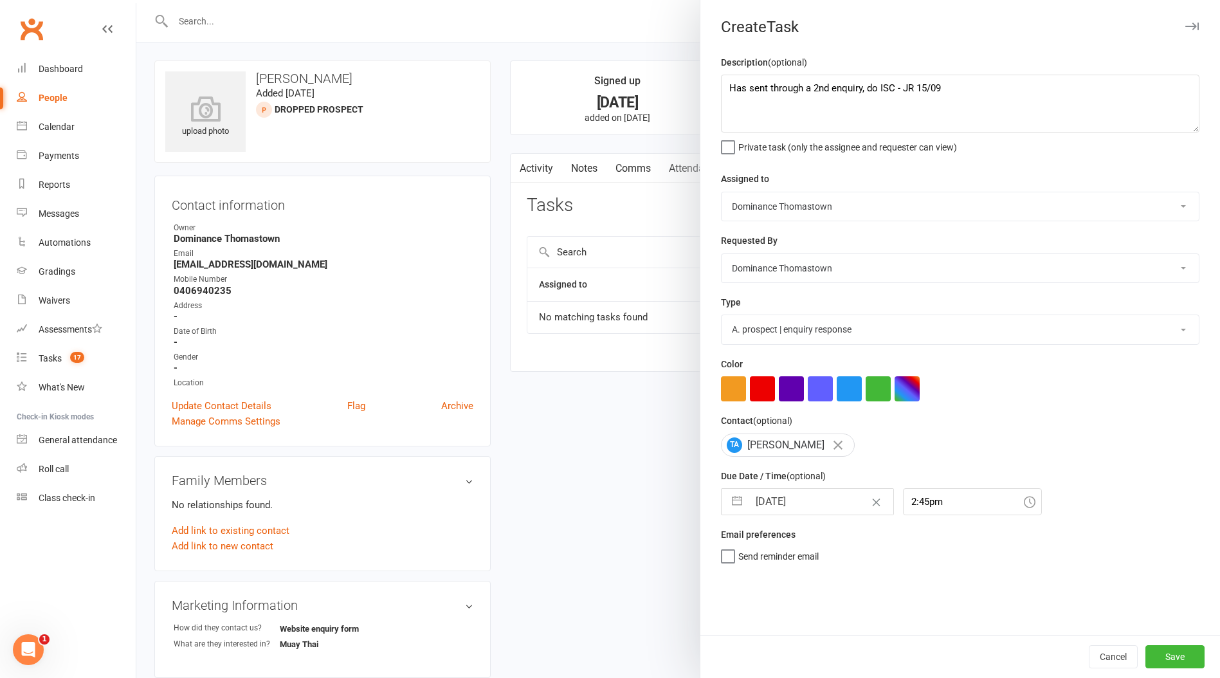
select select "2025"
select select "8"
select select "2025"
select select "9"
select select "2025"
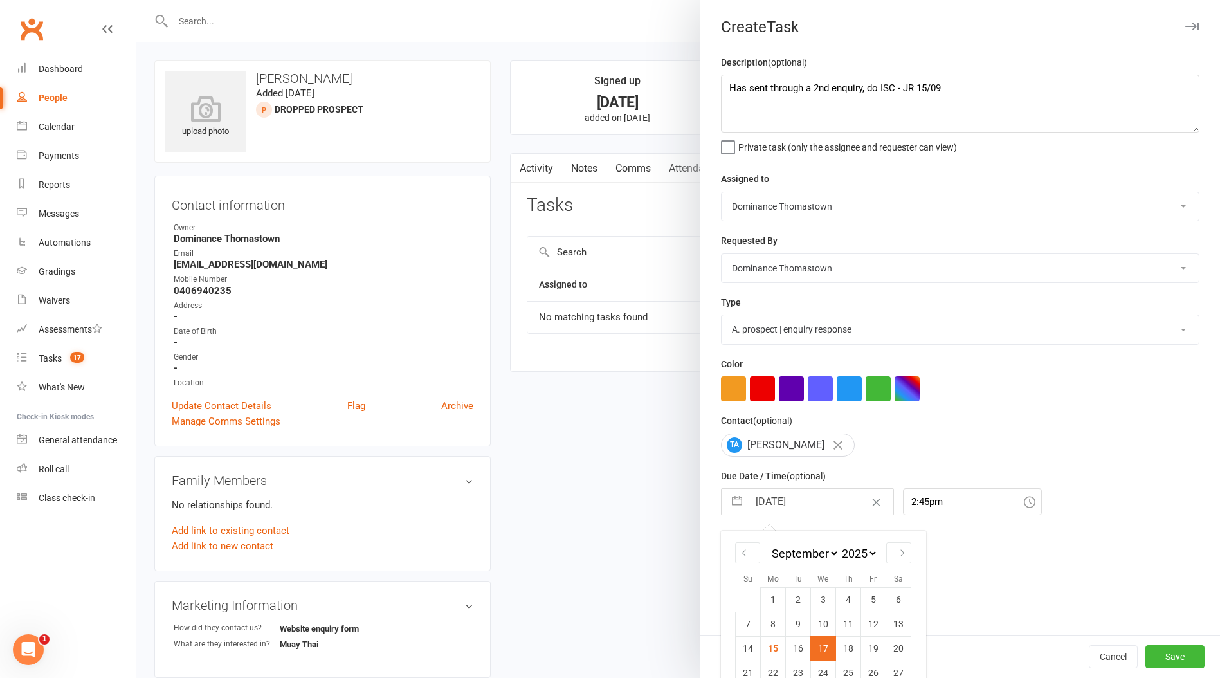
drag, startPoint x: 826, startPoint y: 512, endPoint x: 823, endPoint y: 525, distance: 13.3
click at [826, 512] on input "[DATE]" at bounding box center [820, 502] width 145 height 26
click at [807, 653] on td "16" at bounding box center [798, 648] width 25 height 24
type input "[DATE]"
click at [1164, 655] on button "Save" at bounding box center [1174, 656] width 59 height 23
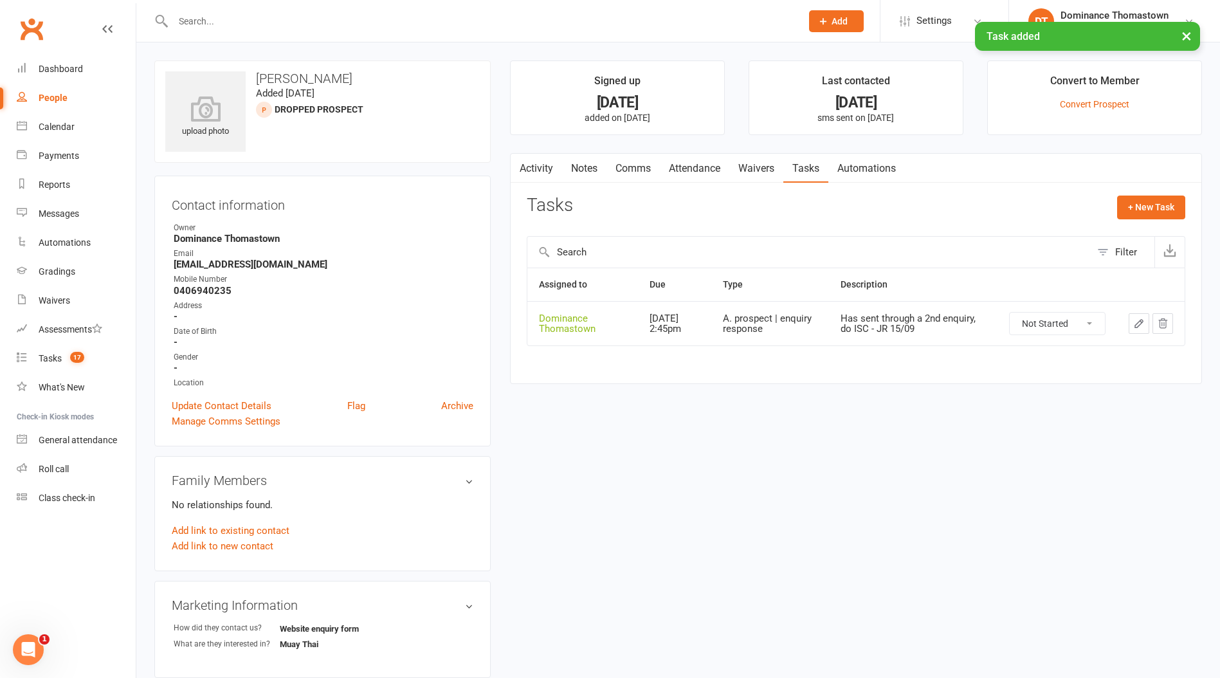
click at [585, 176] on link "Notes" at bounding box center [584, 169] width 44 height 30
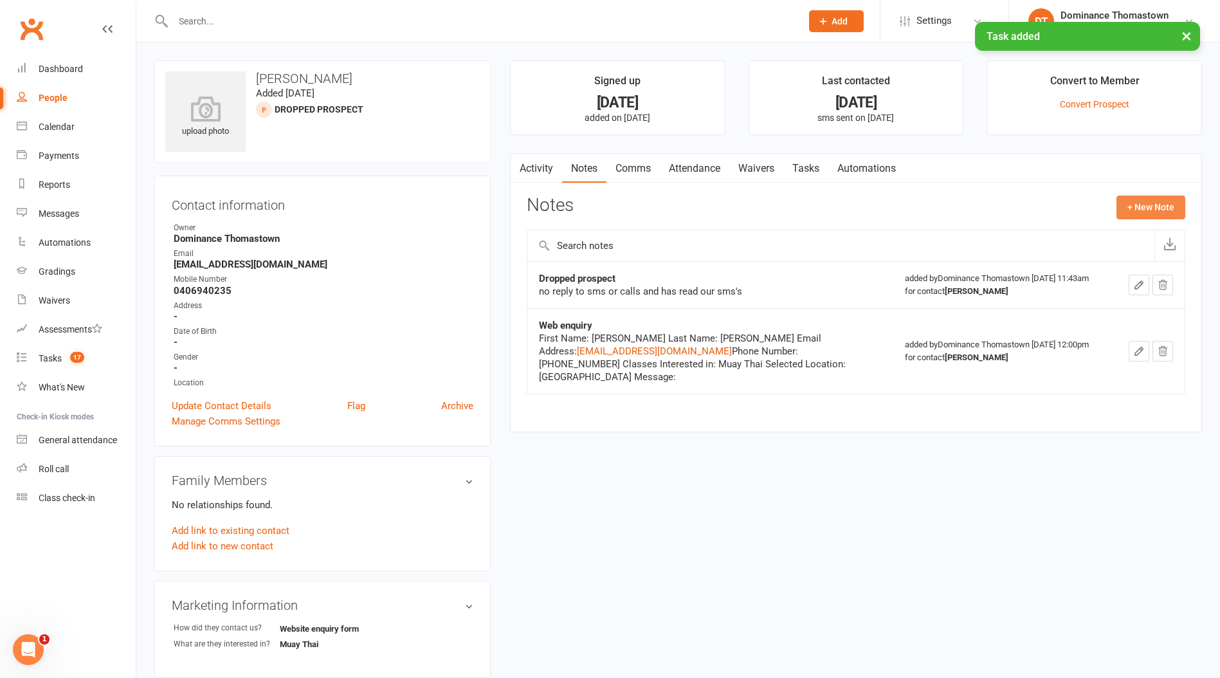
click at [1143, 208] on button "+ New Note" at bounding box center [1150, 206] width 69 height 23
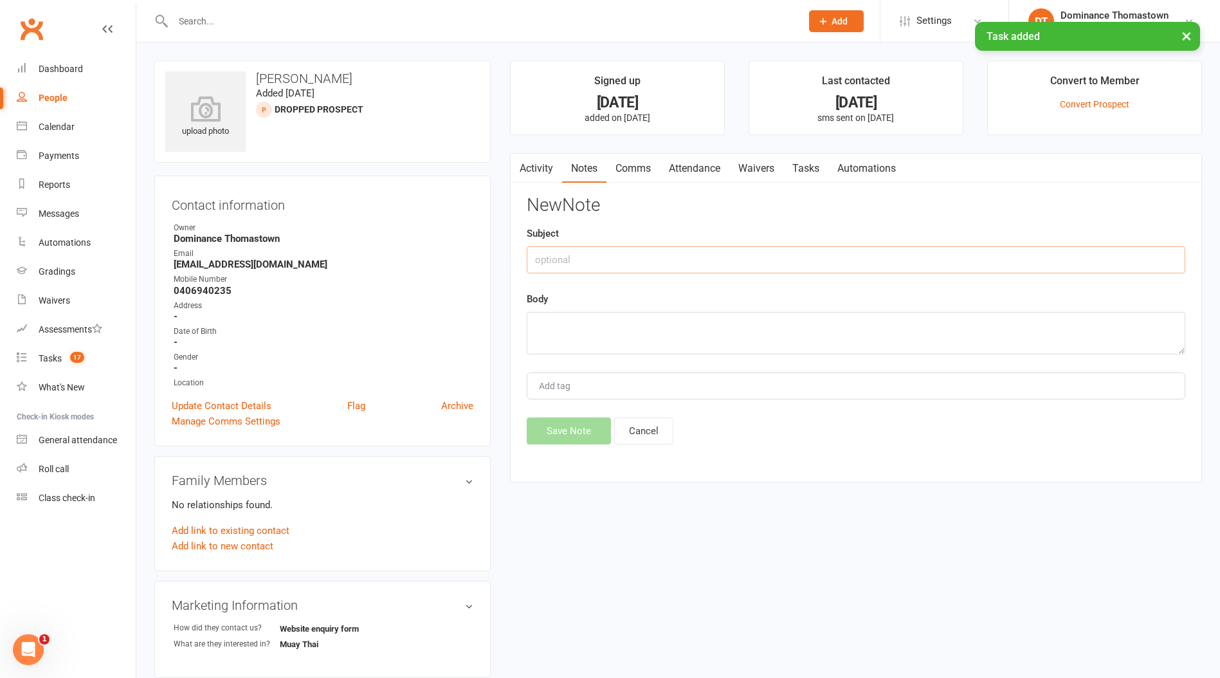
click at [757, 266] on input "text" at bounding box center [856, 259] width 658 height 27
type input "@"
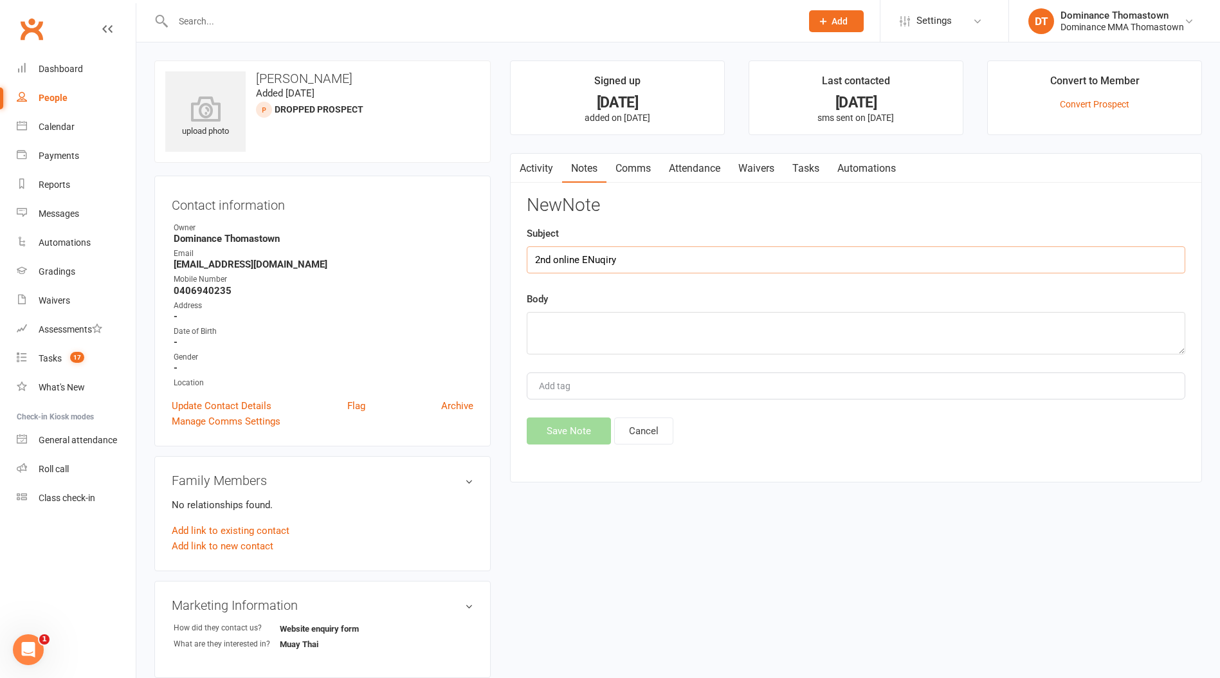
drag, startPoint x: 604, startPoint y: 260, endPoint x: 653, endPoint y: 274, distance: 51.3
click at [604, 260] on input "2nd online ENuqiry" at bounding box center [856, 259] width 658 height 27
type input "2nd online Enquiry"
click at [617, 340] on textarea at bounding box center [856, 333] width 658 height 42
paste textarea "First Name: [PERSON_NAME] Last Name: [PERSON_NAME] Email Address: [EMAIL_ADDRES…"
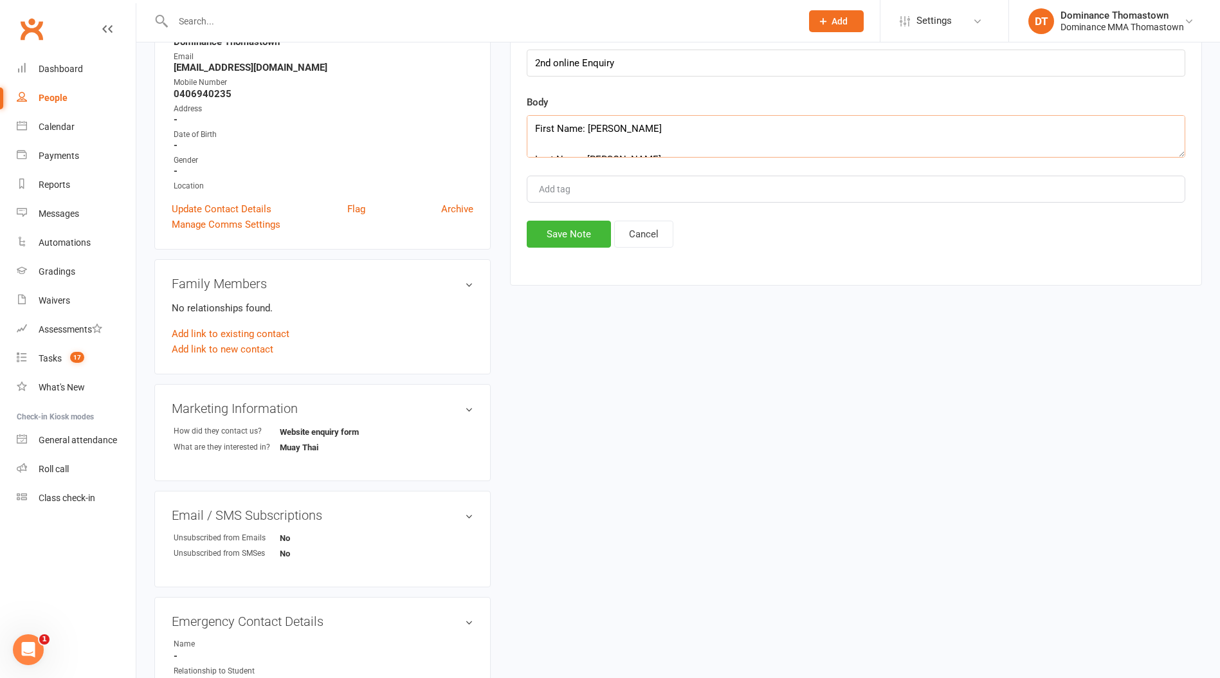
scroll to position [209, 0]
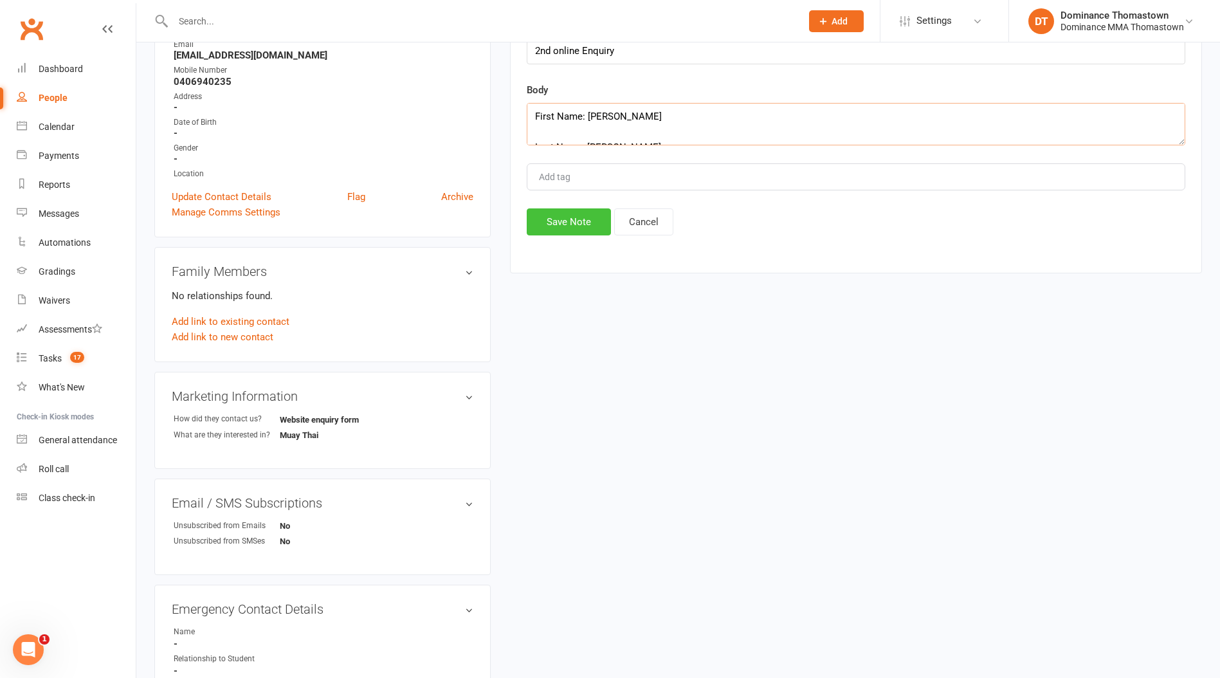
type textarea "First Name: [PERSON_NAME] Last Name: [PERSON_NAME] Email Address: [EMAIL_ADDRES…"
click at [579, 219] on button "Save Note" at bounding box center [569, 221] width 84 height 27
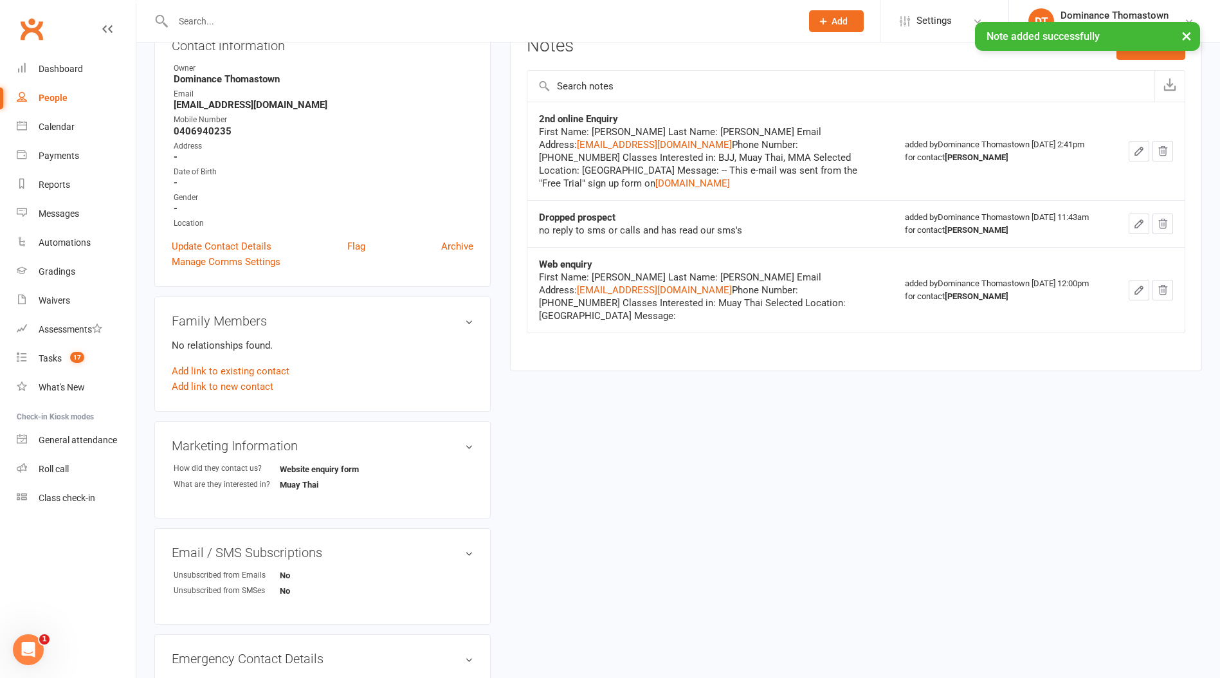
scroll to position [0, 0]
